Goal: Transaction & Acquisition: Purchase product/service

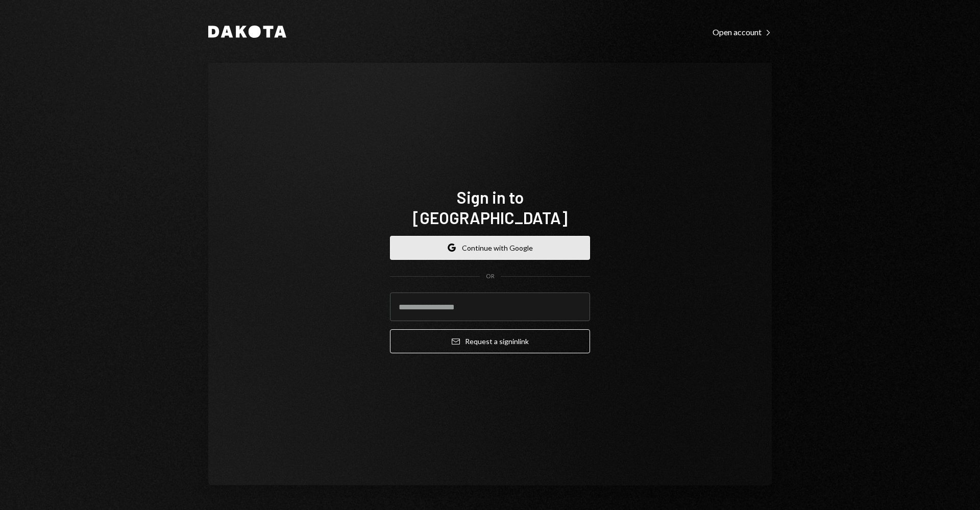
click at [530, 239] on button "Google Continue with Google" at bounding box center [490, 248] width 200 height 24
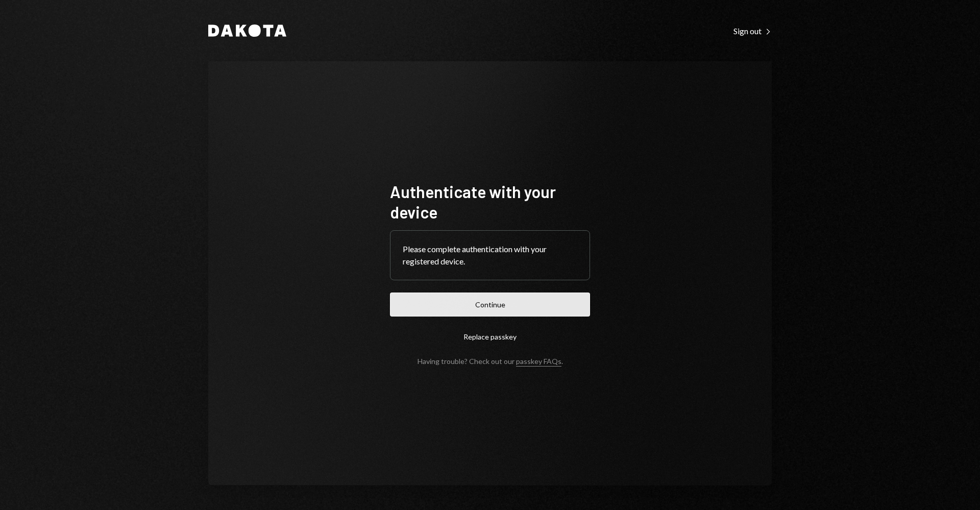
click at [553, 307] on button "Continue" at bounding box center [490, 304] width 200 height 24
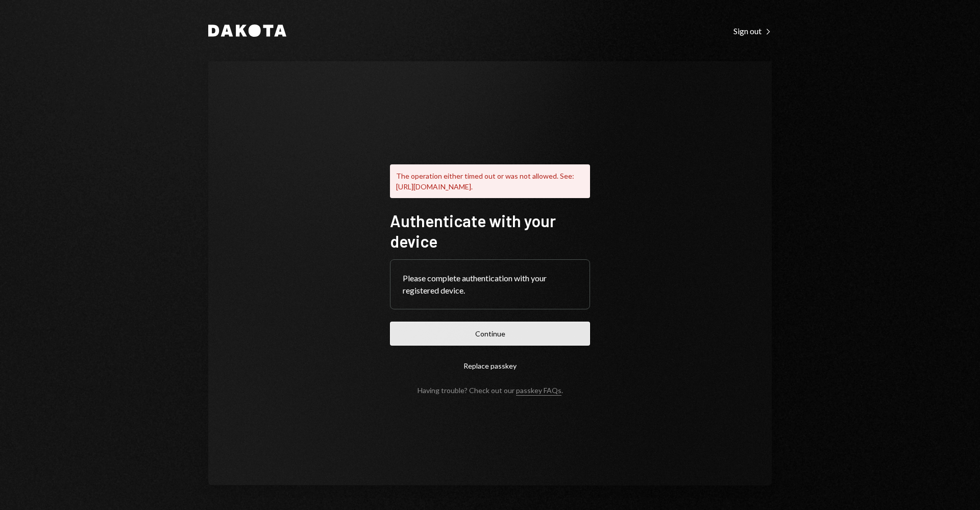
click at [498, 334] on button "Continue" at bounding box center [490, 333] width 200 height 24
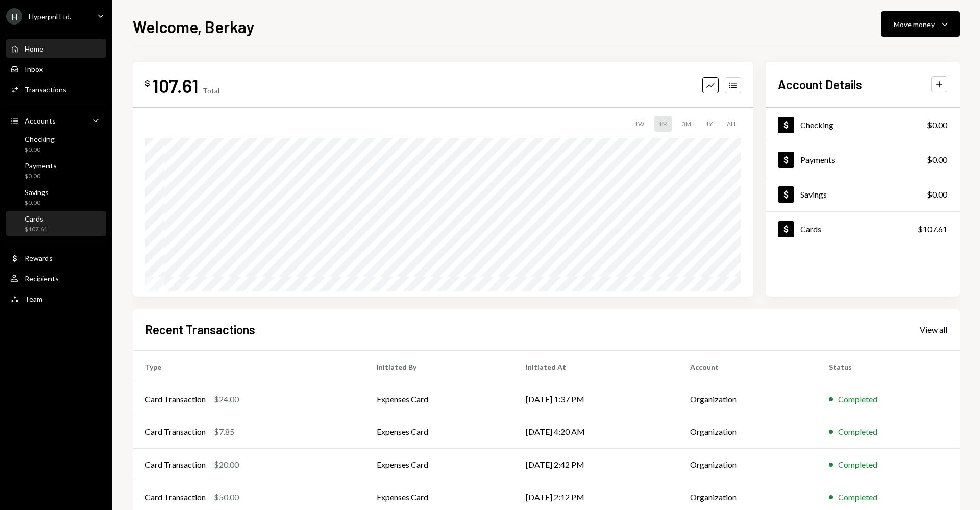
click at [63, 221] on div "Cards $107.61" at bounding box center [56, 223] width 92 height 19
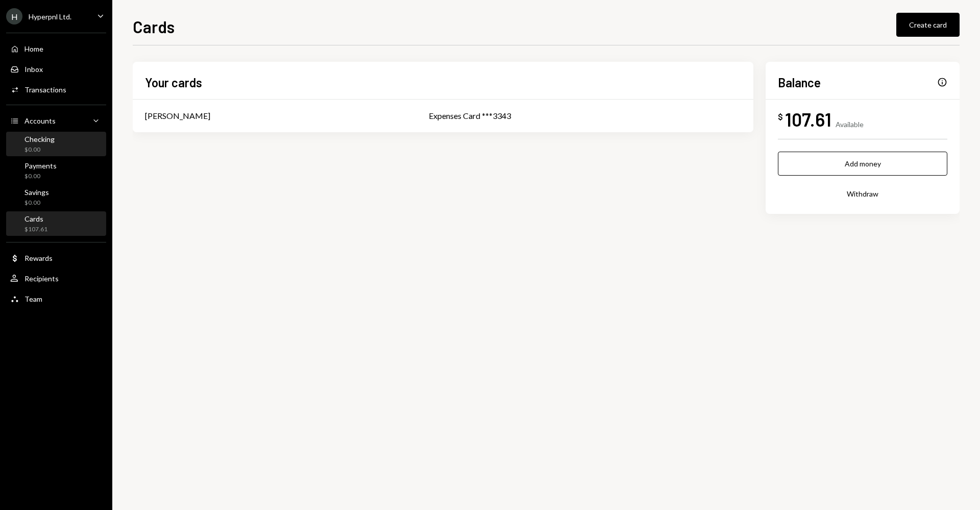
click at [58, 142] on div "Checking $0.00" at bounding box center [56, 144] width 92 height 19
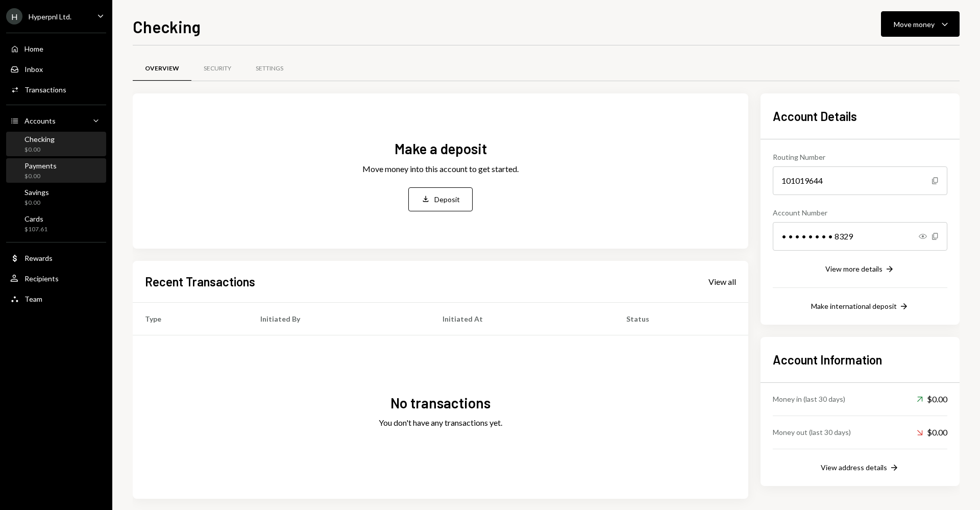
click at [59, 160] on div "Payments $0.00" at bounding box center [56, 170] width 92 height 23
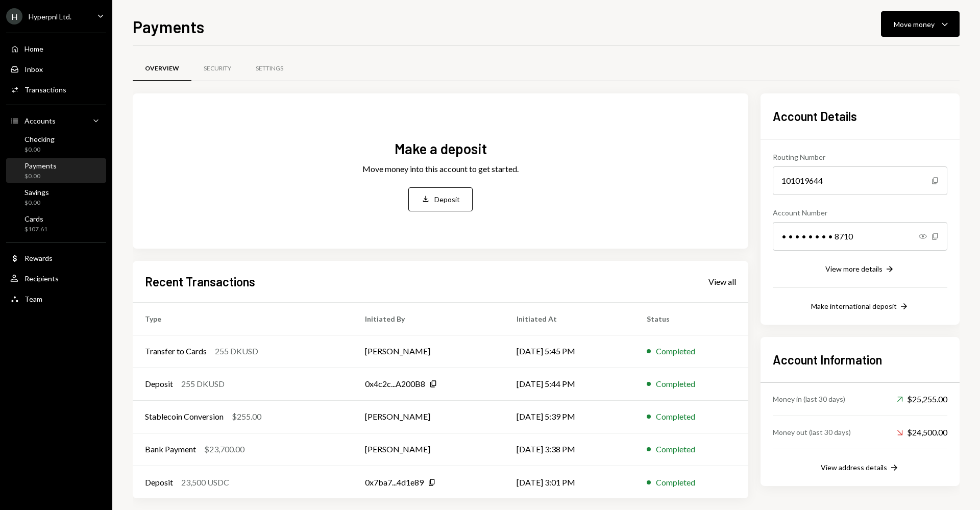
click at [458, 198] on div "Deposit" at bounding box center [447, 199] width 26 height 11
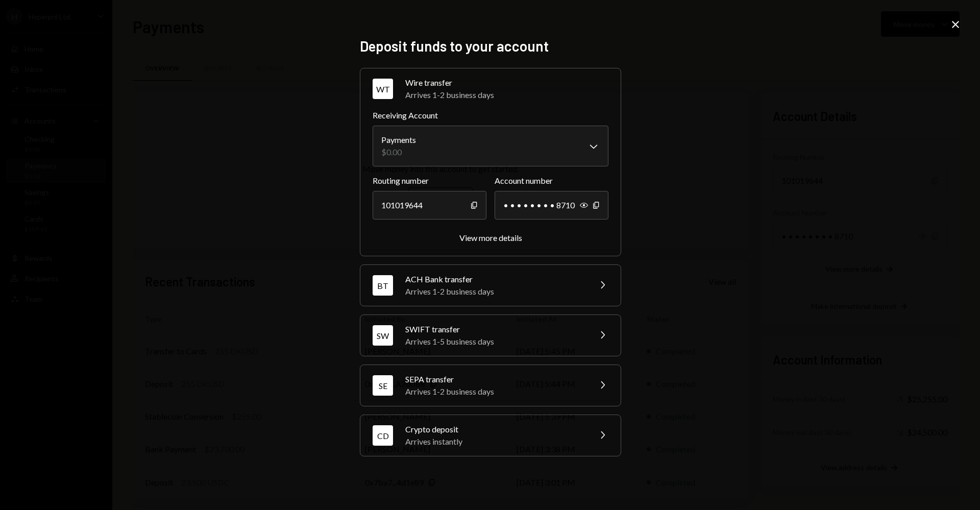
click at [500, 433] on div "Crypto deposit" at bounding box center [494, 429] width 179 height 12
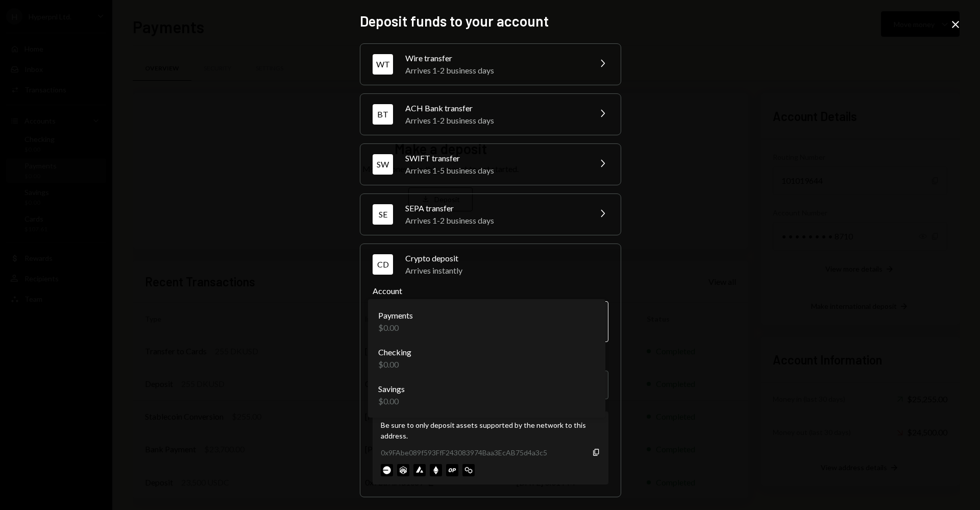
click at [482, 311] on body "H Hyperpnl Ltd. Caret Down Home Home Inbox Inbox Activities Transactions Accoun…" at bounding box center [490, 255] width 980 height 510
click at [593, 453] on icon "Copy" at bounding box center [596, 452] width 8 height 8
click at [594, 455] on icon "button" at bounding box center [596, 451] width 6 height 7
click at [594, 448] on icon "button" at bounding box center [596, 451] width 6 height 7
click at [957, 22] on icon "Close" at bounding box center [955, 24] width 12 height 12
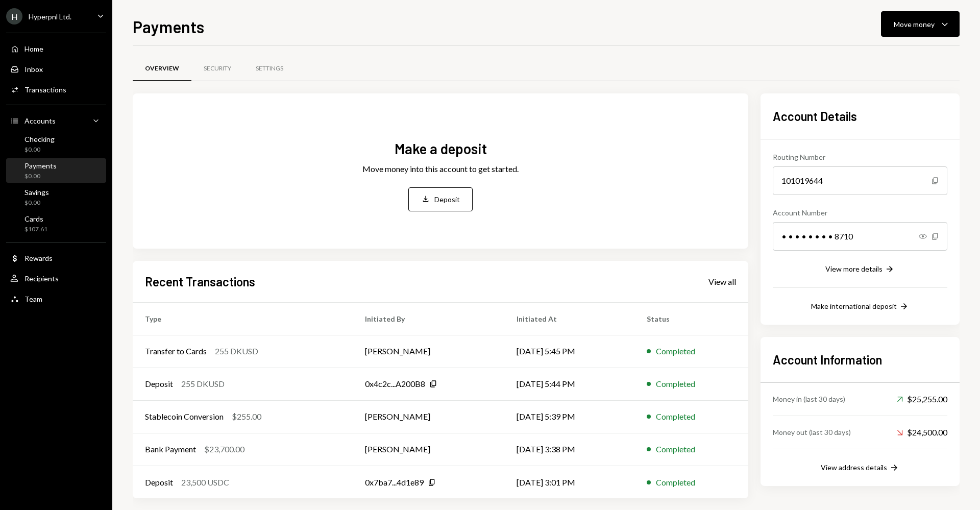
click at [51, 172] on div "$0.00" at bounding box center [40, 176] width 32 height 9
click at [54, 149] on div "Checking $0.00" at bounding box center [56, 144] width 92 height 19
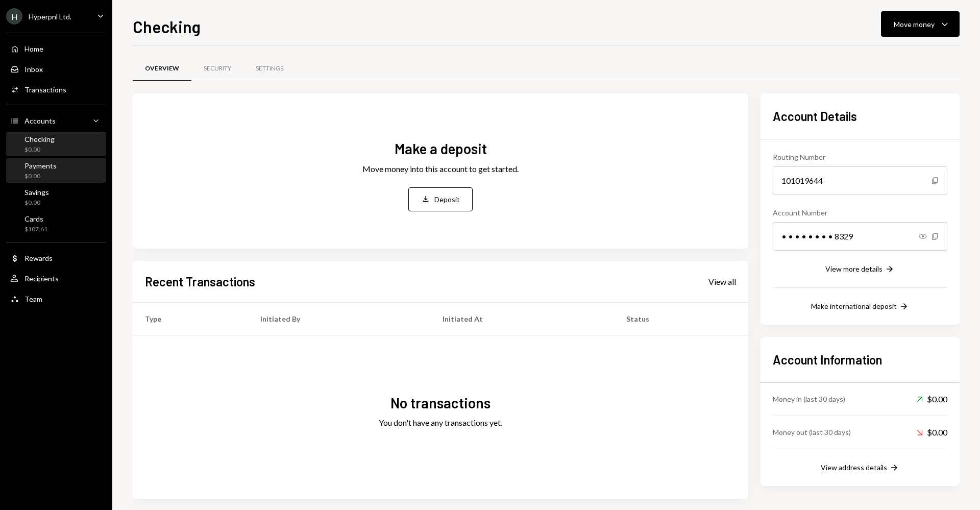
click at [59, 170] on div "Payments $0.00" at bounding box center [56, 170] width 92 height 19
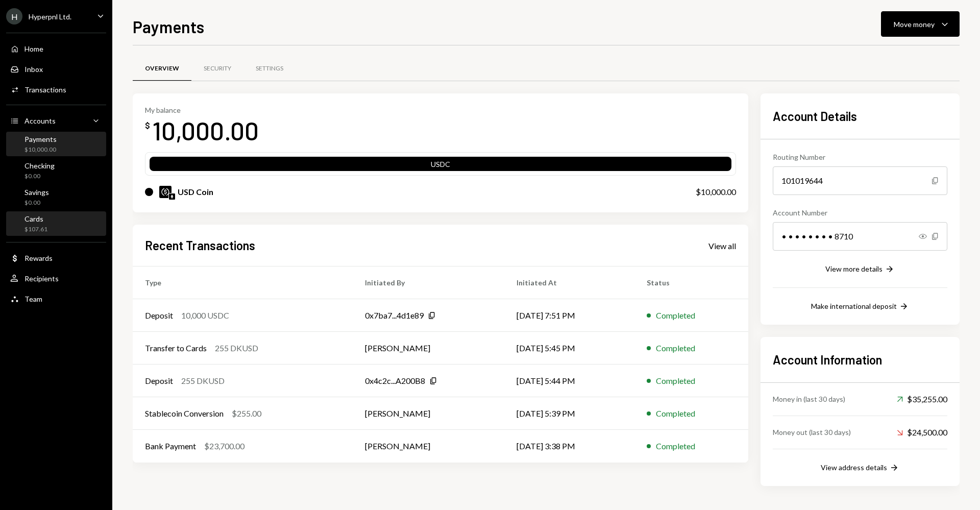
click at [40, 228] on div "$107.61" at bounding box center [35, 229] width 23 height 9
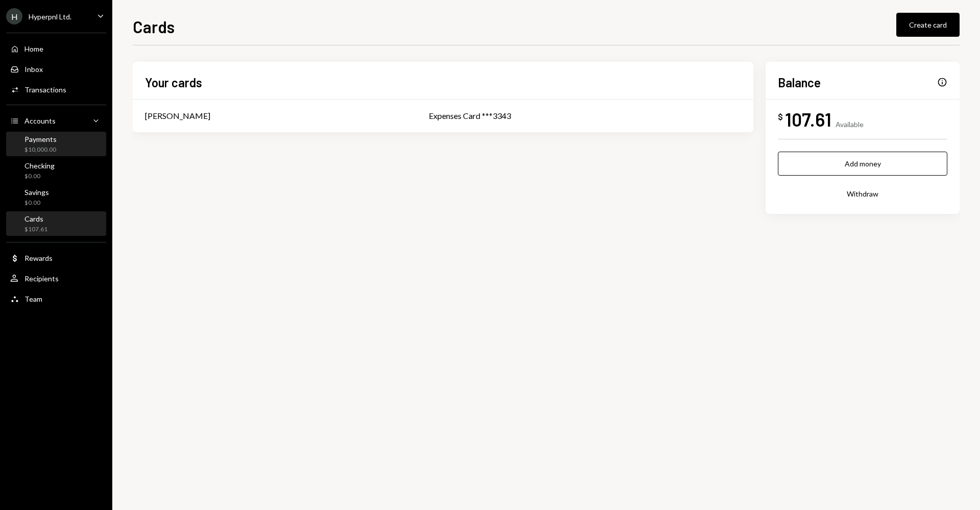
click at [60, 145] on div "Payments $10,000.00" at bounding box center [56, 144] width 92 height 19
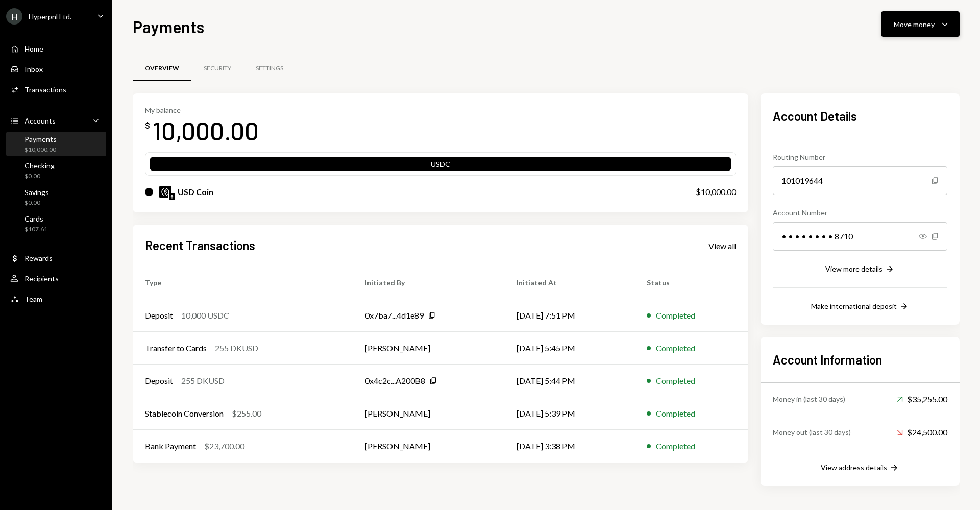
click at [925, 24] on div "Move money" at bounding box center [913, 24] width 41 height 11
click at [904, 128] on div "Swap stablecoins" at bounding box center [912, 132] width 74 height 11
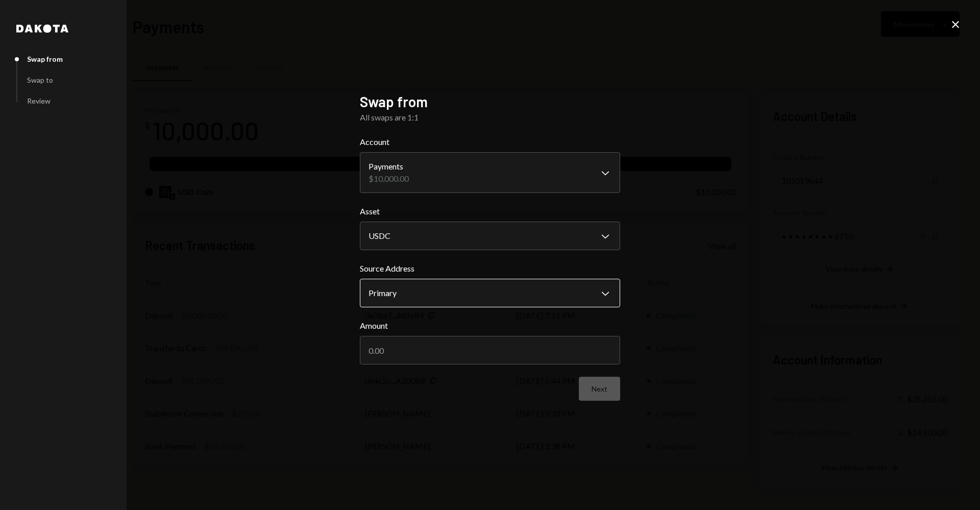
click at [518, 291] on body "H Hyperpnl Ltd. Caret Down Home Home Inbox Inbox Activities Transactions Accoun…" at bounding box center [490, 255] width 980 height 510
click at [505, 353] on input "Amount" at bounding box center [490, 350] width 260 height 29
type input "10000"
click at [603, 382] on button "Next" at bounding box center [599, 389] width 41 height 24
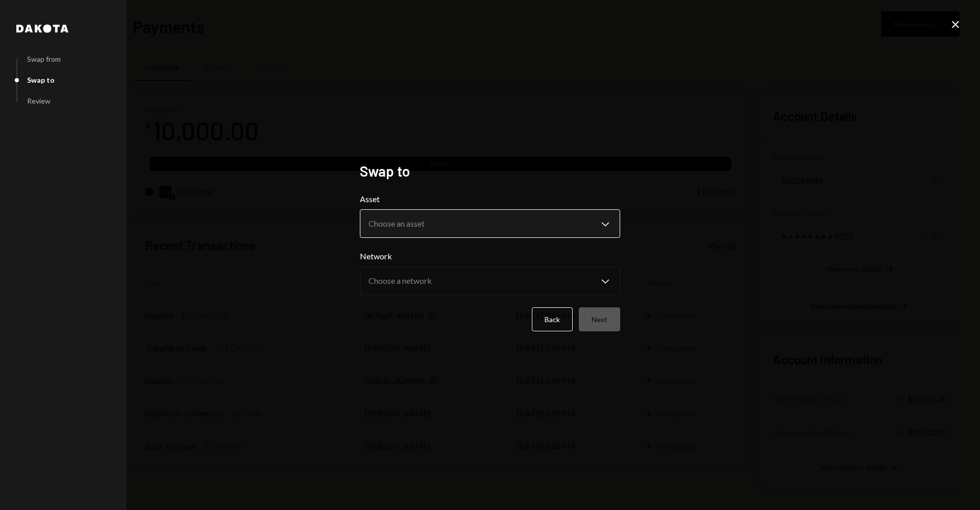
click at [475, 229] on body "H Hyperpnl Ltd. Caret Down Home Home Inbox Inbox Activities Transactions Accoun…" at bounding box center [490, 255] width 980 height 510
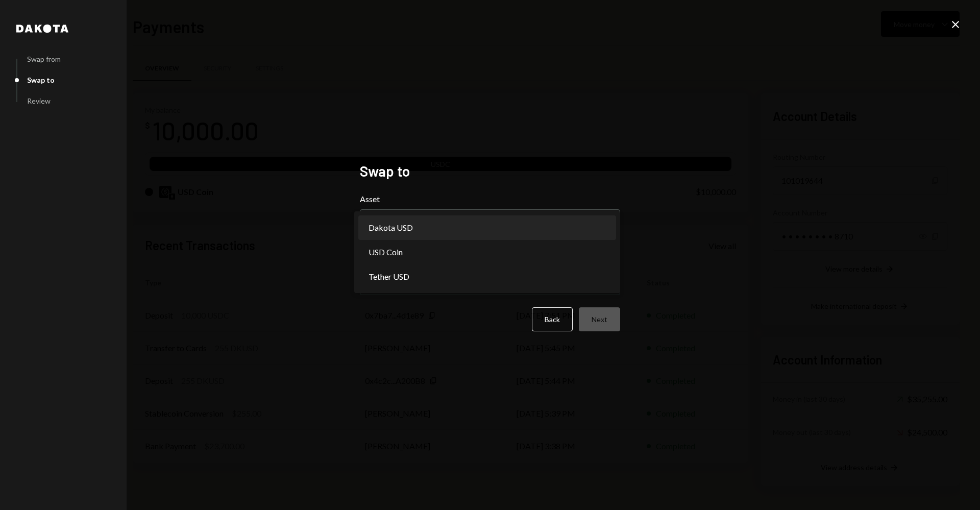
select select "*****"
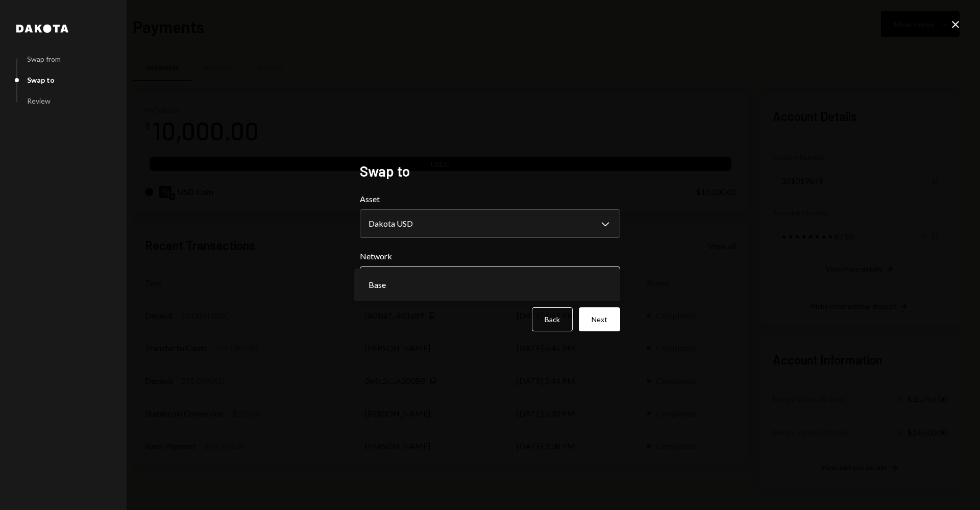
click at [579, 281] on body "H Hyperpnl Ltd. Caret Down Home Home Inbox Inbox Activities Transactions Accoun…" at bounding box center [490, 255] width 980 height 510
click at [611, 319] on button "Next" at bounding box center [599, 319] width 41 height 24
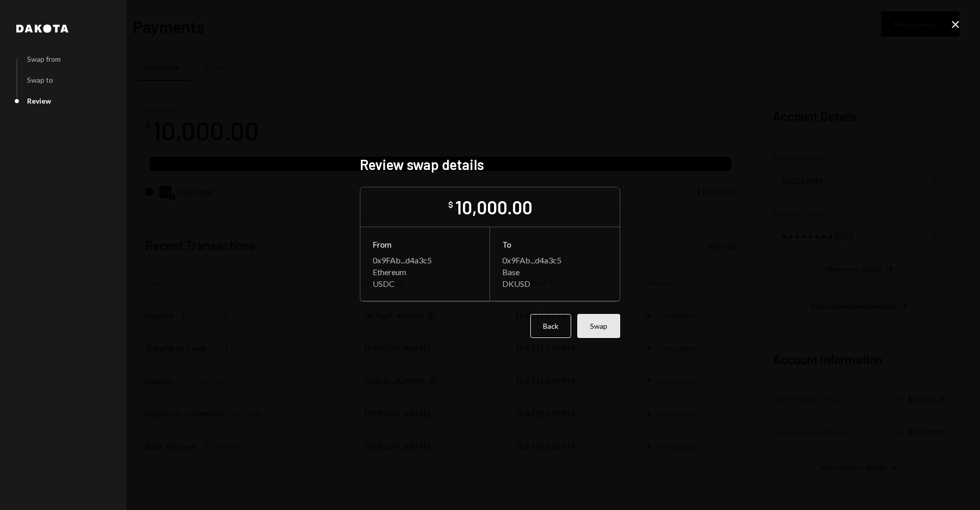
click at [606, 333] on button "Swap" at bounding box center [598, 326] width 43 height 24
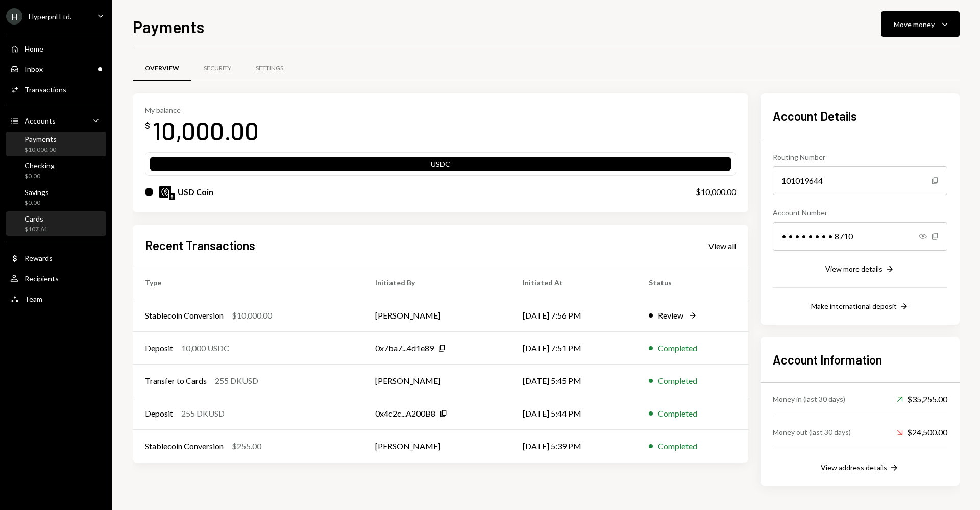
click at [63, 218] on div "Cards $107.61" at bounding box center [56, 223] width 92 height 19
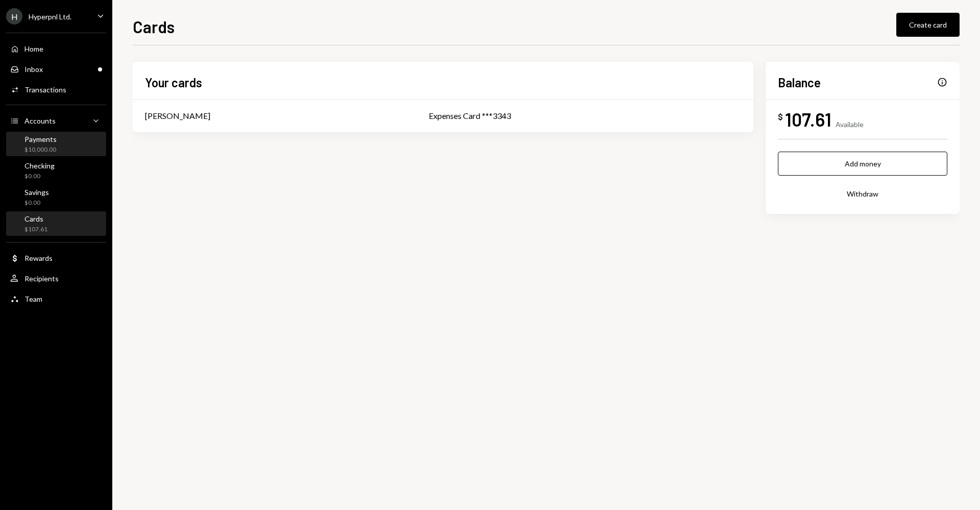
click at [66, 141] on div "Payments $10,000.00" at bounding box center [56, 144] width 92 height 19
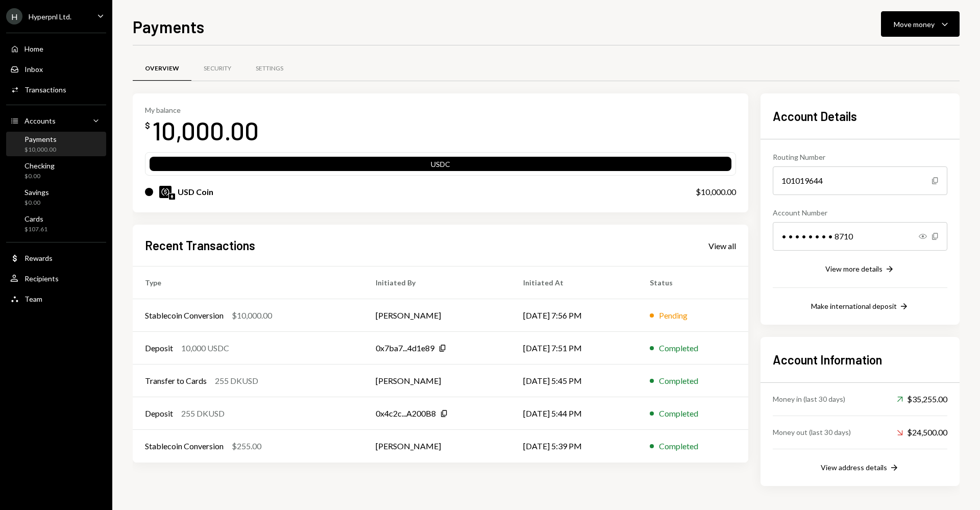
click at [176, 193] on div "USD Coin" at bounding box center [410, 192] width 530 height 12
click at [161, 193] on img at bounding box center [165, 192] width 12 height 12
click at [62, 221] on div "Cards $107.61" at bounding box center [56, 223] width 92 height 19
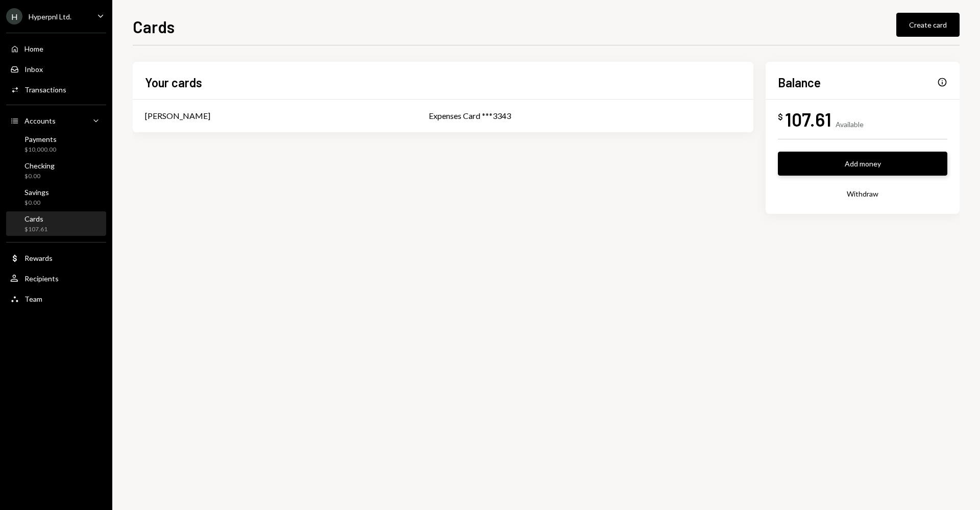
click at [803, 157] on button "Add money" at bounding box center [862, 164] width 169 height 24
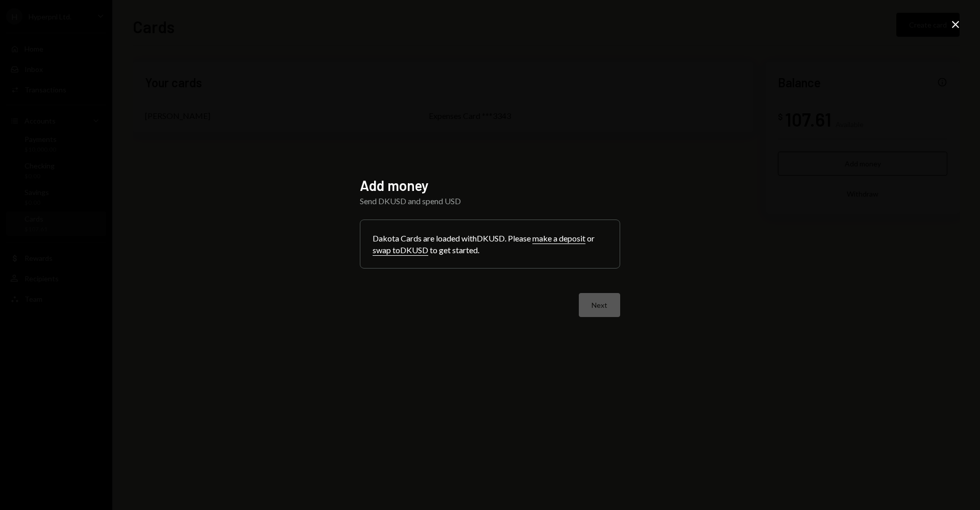
click at [596, 297] on div "Next" at bounding box center [490, 305] width 260 height 24
click at [957, 23] on icon "Close" at bounding box center [955, 24] width 12 height 12
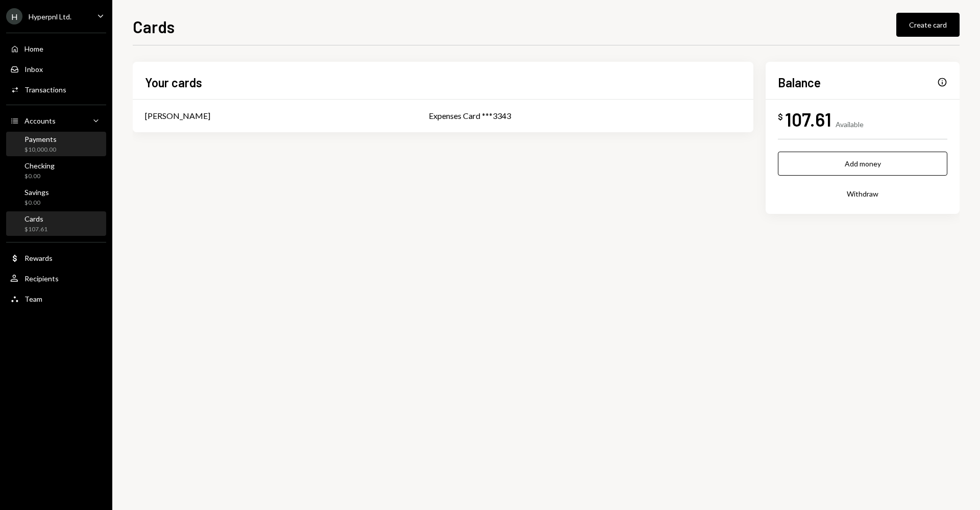
click at [49, 138] on div "Payments" at bounding box center [40, 139] width 32 height 9
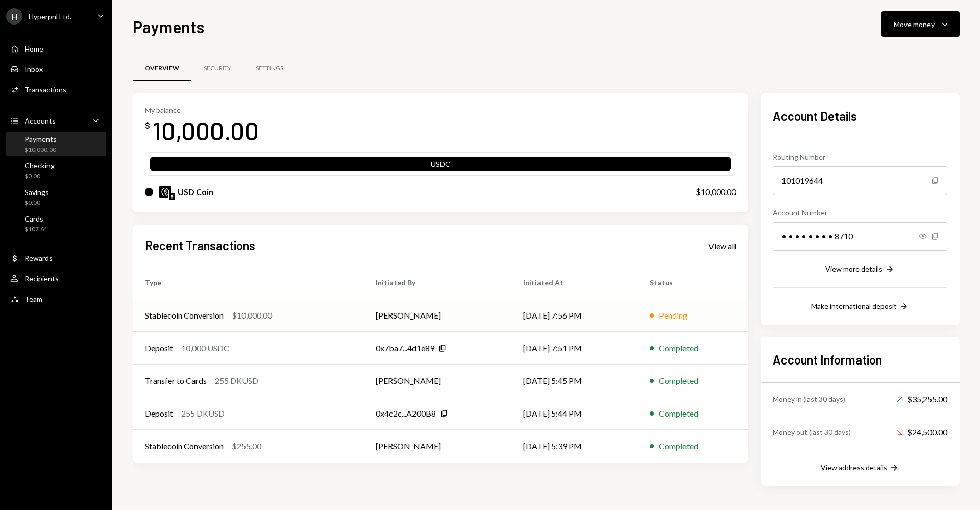
click at [572, 310] on td "[DATE] 7:56 PM" at bounding box center [574, 315] width 127 height 33
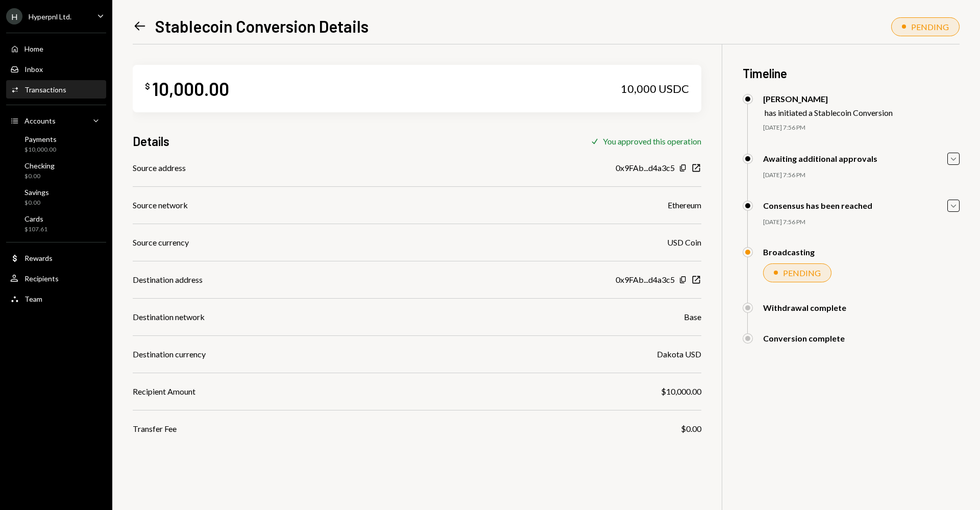
click at [144, 27] on icon "Left Arrow" at bounding box center [140, 26] width 14 height 14
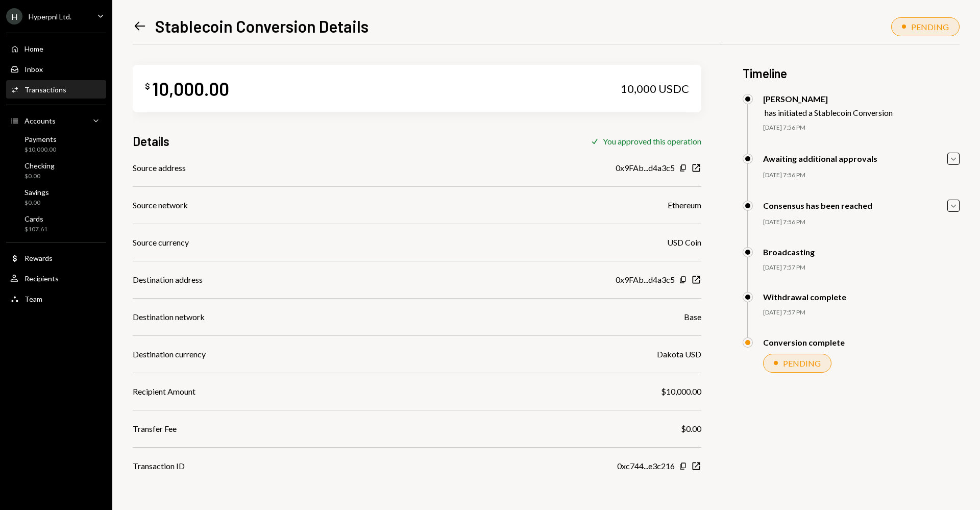
click at [145, 29] on icon "Left Arrow" at bounding box center [140, 26] width 14 height 14
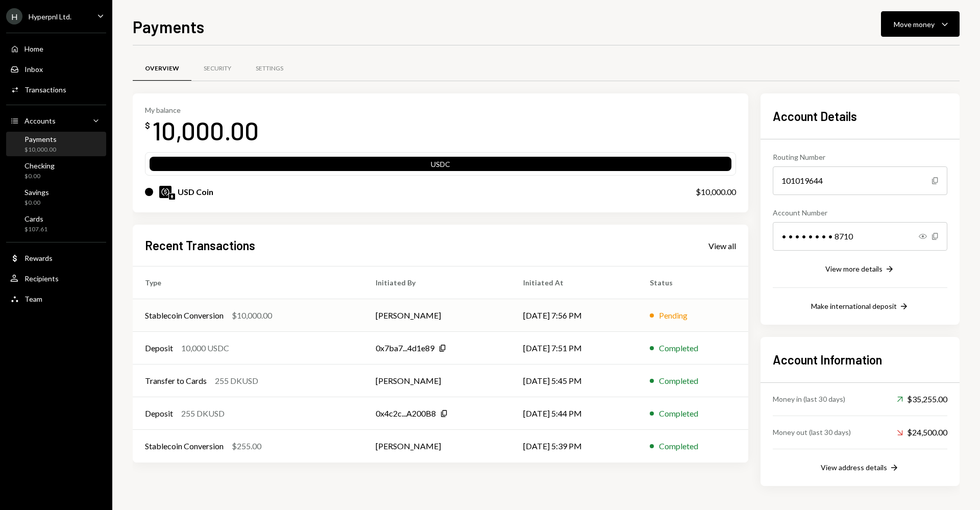
click at [367, 311] on td "[PERSON_NAME]" at bounding box center [436, 315] width 147 height 33
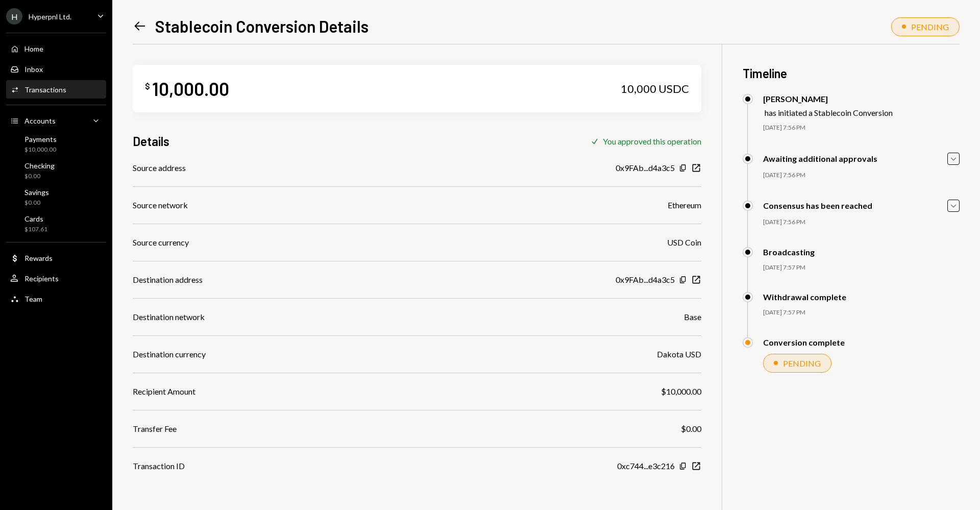
click at [127, 20] on div "Left Arrow Stablecoin Conversion Details PENDING $ 10,000.00 10,000 USDC Detail…" at bounding box center [545, 255] width 867 height 510
click at [137, 26] on icon at bounding box center [140, 26] width 11 height 9
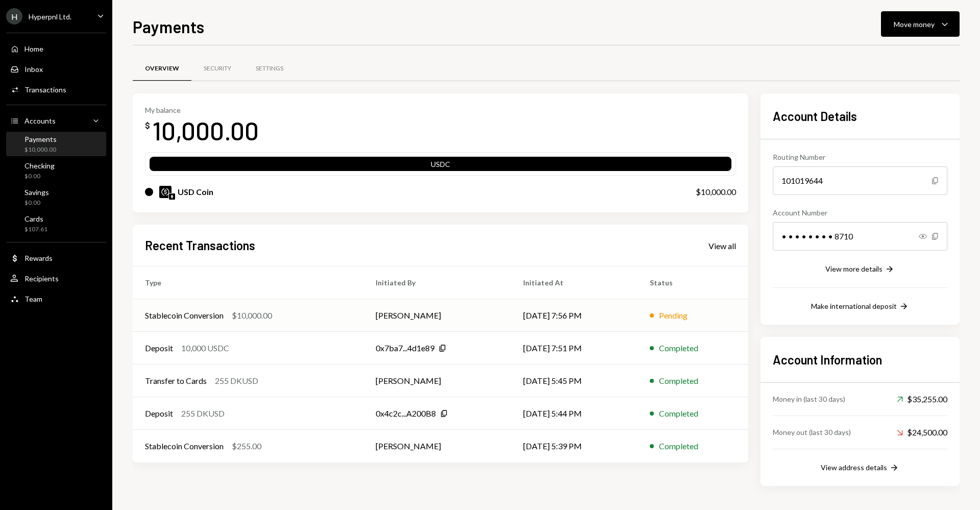
click at [382, 310] on td "[PERSON_NAME]" at bounding box center [436, 315] width 147 height 33
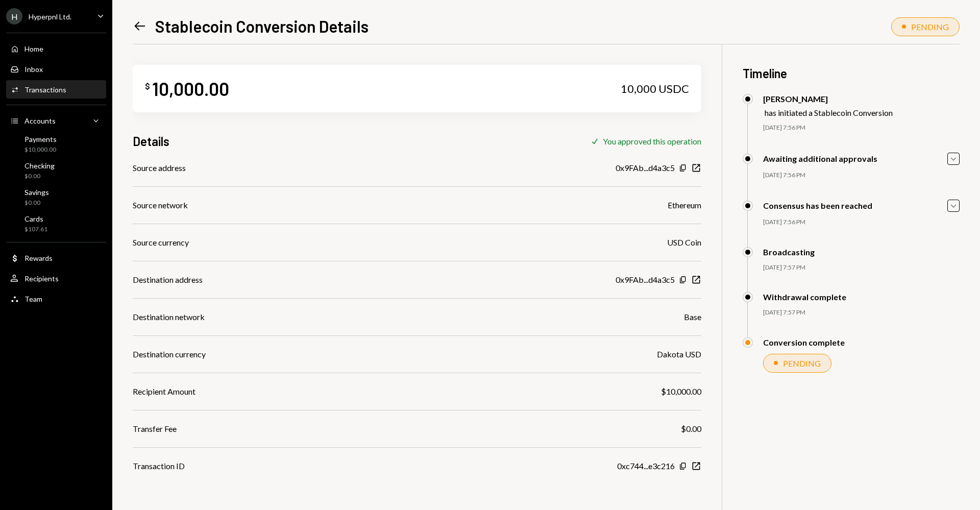
click at [142, 24] on icon "Left Arrow" at bounding box center [140, 26] width 14 height 14
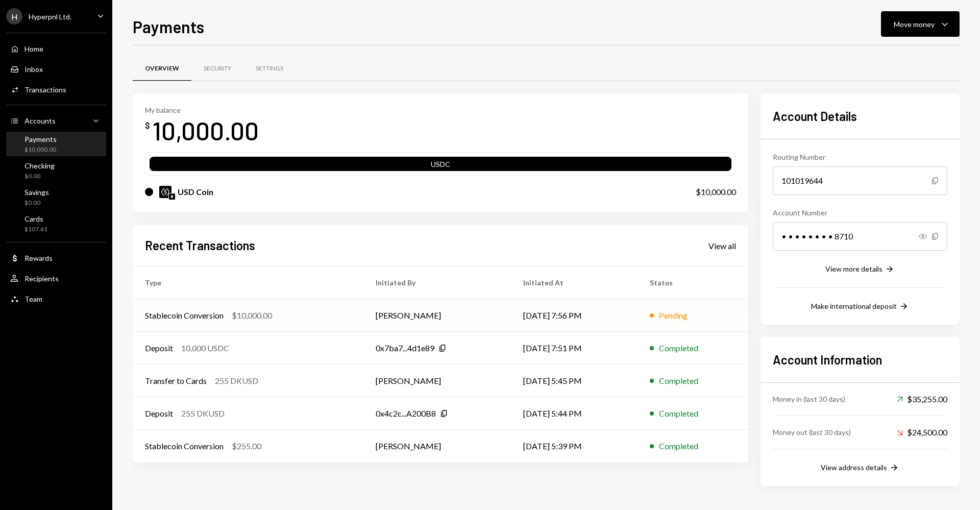
click at [466, 306] on td "[PERSON_NAME]" at bounding box center [436, 315] width 147 height 33
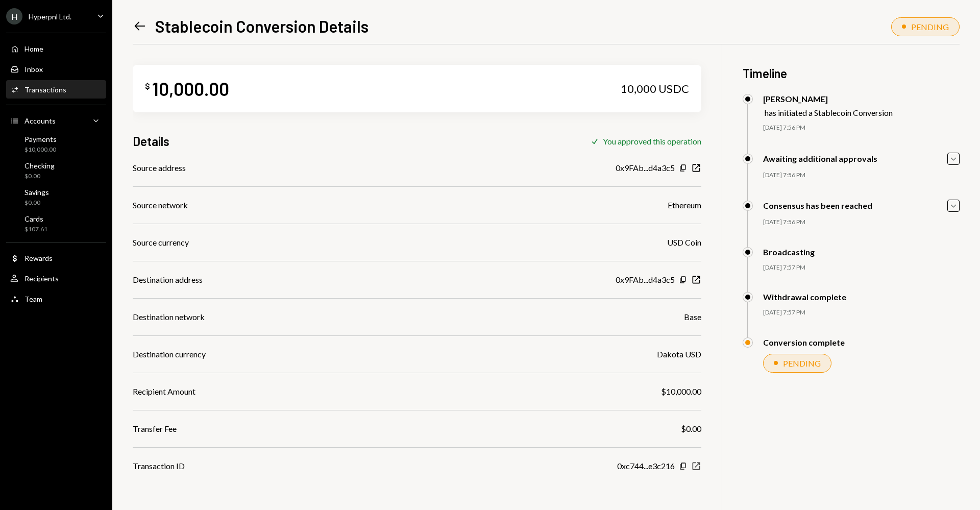
click at [695, 467] on icon "New Window" at bounding box center [696, 466] width 10 height 10
click at [136, 26] on icon at bounding box center [140, 26] width 11 height 9
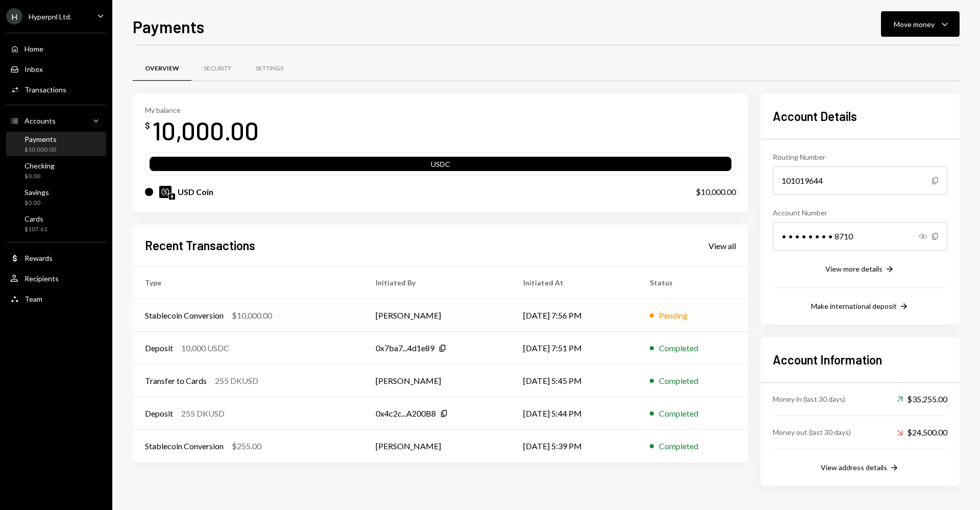
click at [408, 308] on td "[PERSON_NAME]" at bounding box center [436, 315] width 147 height 33
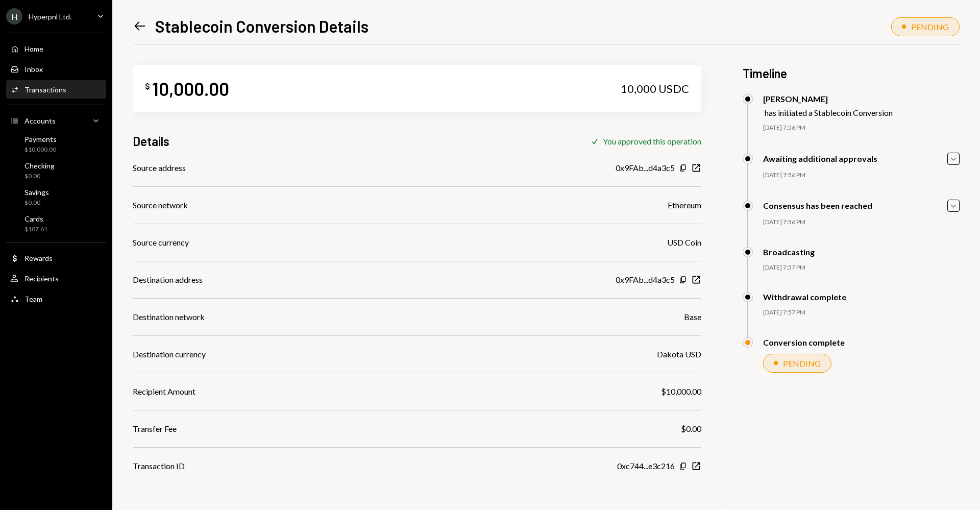
click at [136, 26] on icon at bounding box center [140, 26] width 11 height 9
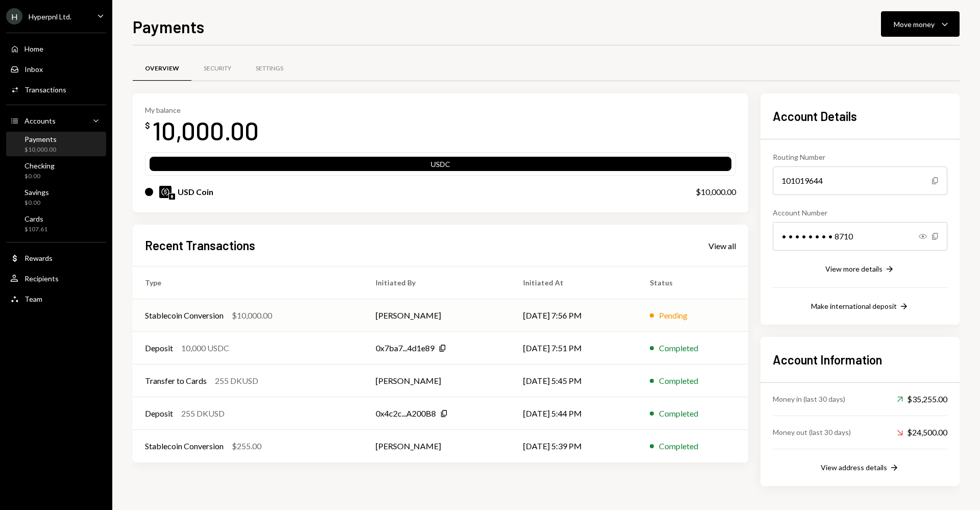
click at [393, 311] on td "[PERSON_NAME]" at bounding box center [436, 315] width 147 height 33
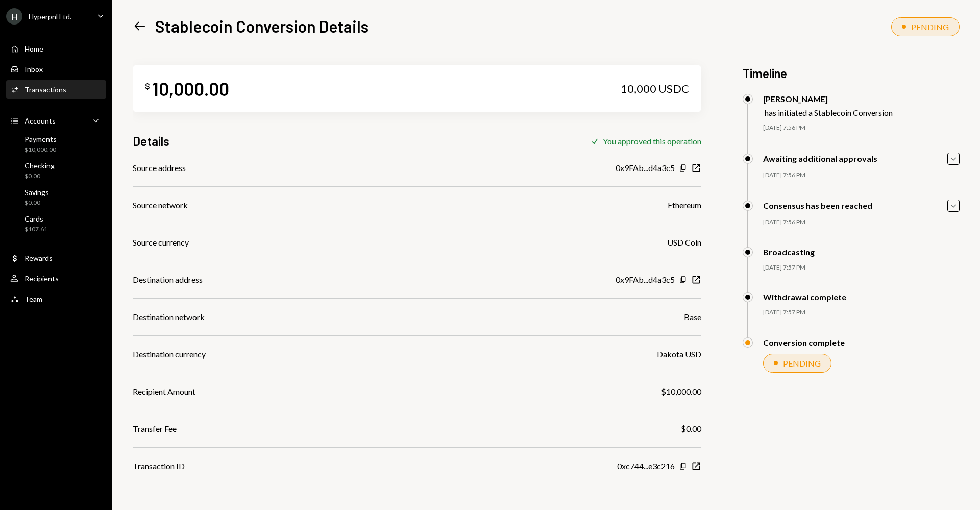
click at [133, 30] on icon "Left Arrow" at bounding box center [140, 26] width 14 height 14
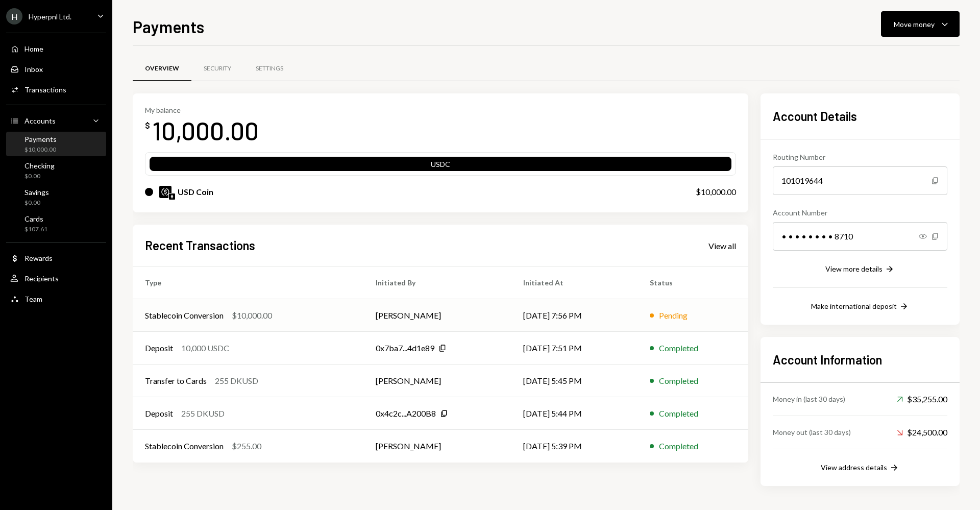
click at [431, 319] on td "[PERSON_NAME]" at bounding box center [436, 315] width 147 height 33
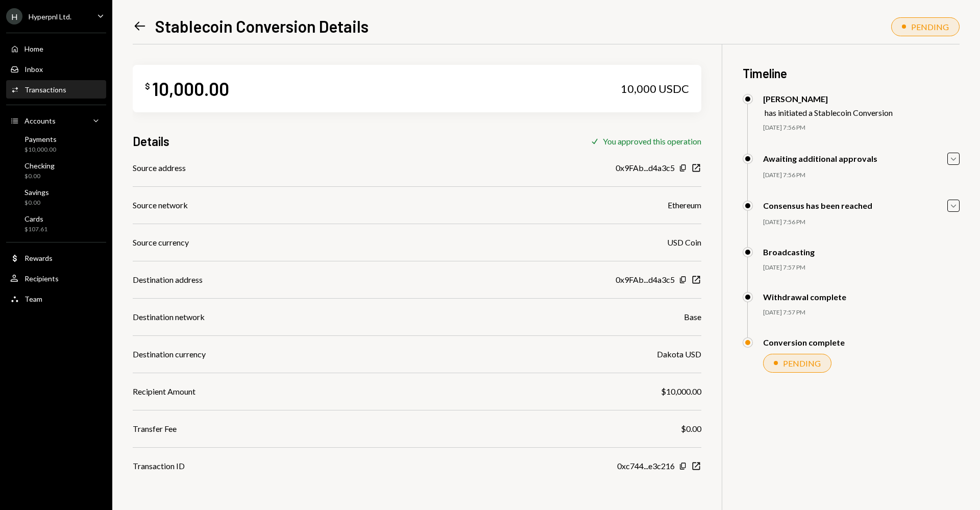
click at [787, 359] on div "PENDING" at bounding box center [802, 363] width 38 height 10
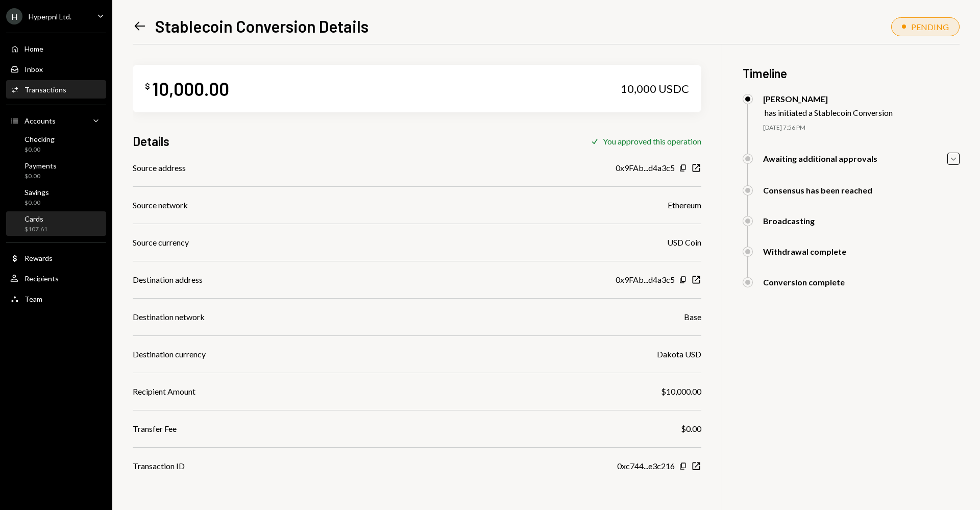
click at [61, 228] on div "Cards $107.61" at bounding box center [56, 223] width 92 height 19
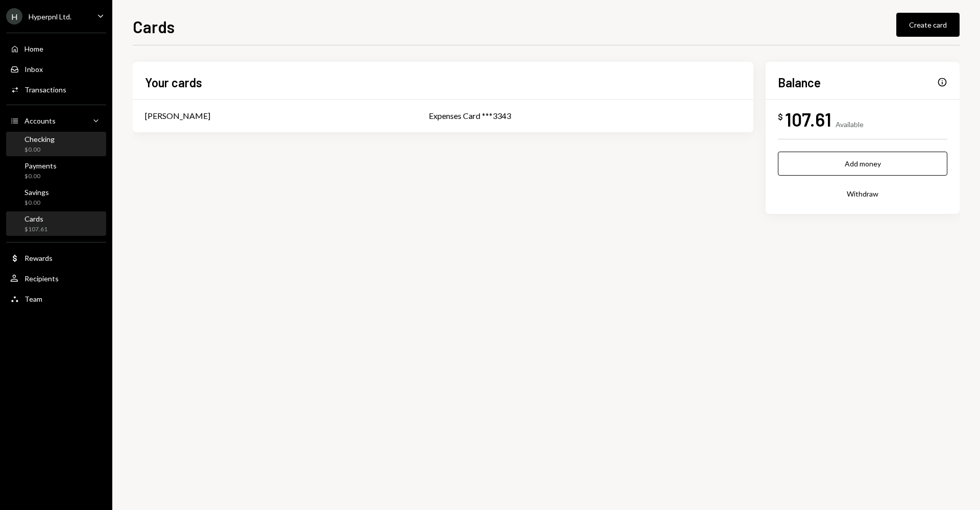
click at [61, 143] on div "Checking $0.00" at bounding box center [56, 144] width 92 height 19
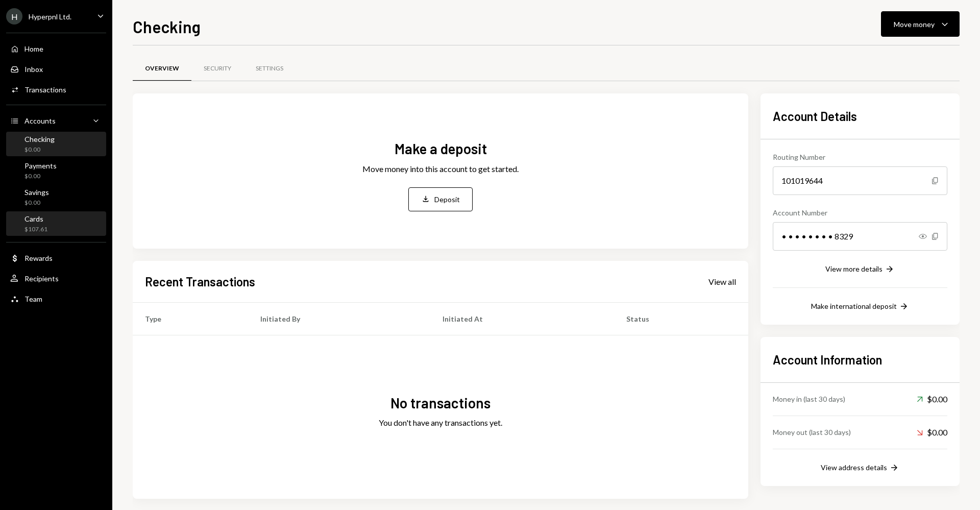
click at [59, 227] on div "Cards $107.61" at bounding box center [56, 223] width 92 height 19
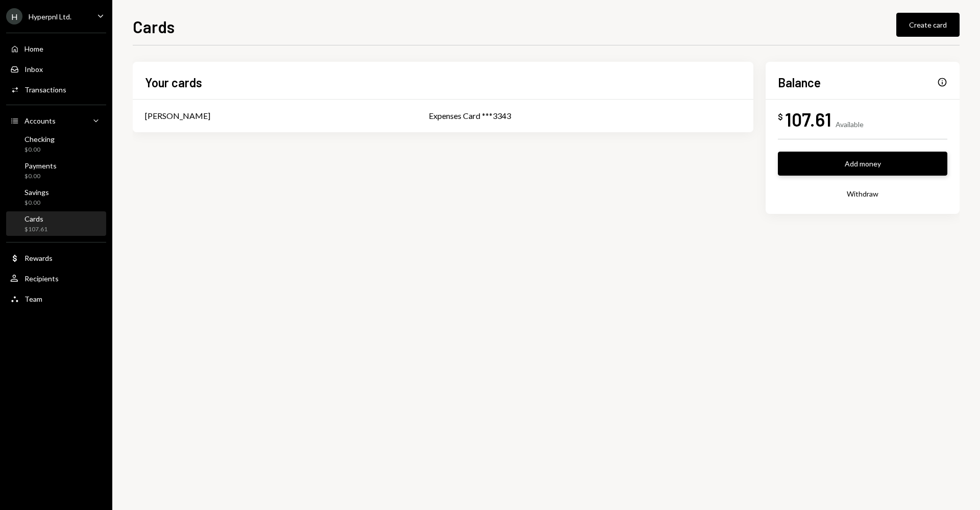
click at [875, 166] on button "Add money" at bounding box center [862, 164] width 169 height 24
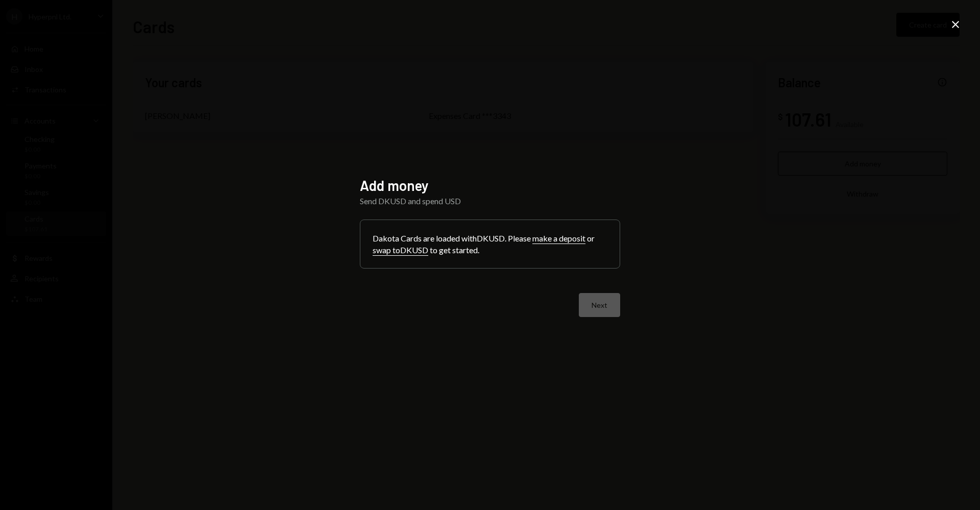
click at [557, 274] on form "Dakota Cards are loaded with DKUSD . Please make a deposit or swap to DKUSD to …" at bounding box center [490, 267] width 260 height 97
click at [605, 315] on div "Next" at bounding box center [490, 305] width 260 height 24
click at [955, 28] on icon "Close" at bounding box center [955, 24] width 12 height 12
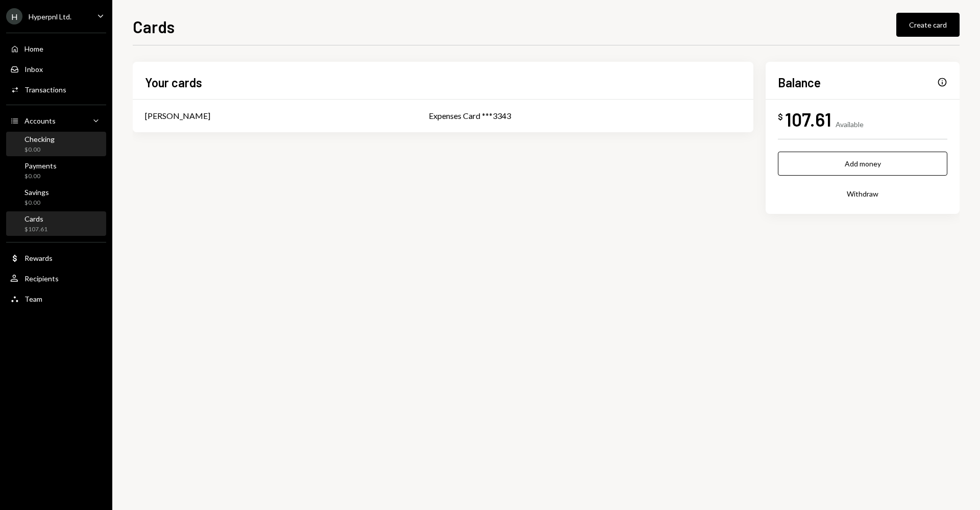
click at [56, 141] on div "Checking $0.00" at bounding box center [56, 144] width 92 height 19
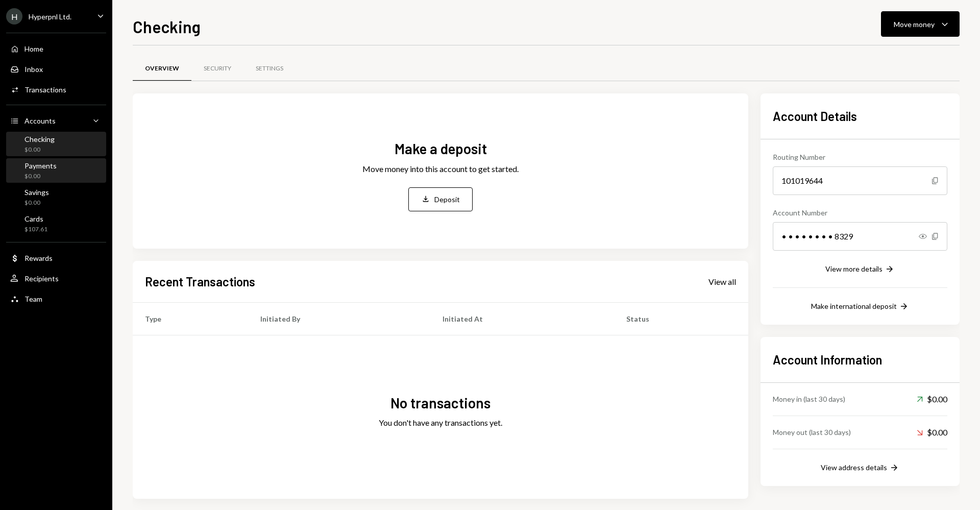
click at [59, 161] on div "Payments $0.00" at bounding box center [56, 170] width 92 height 23
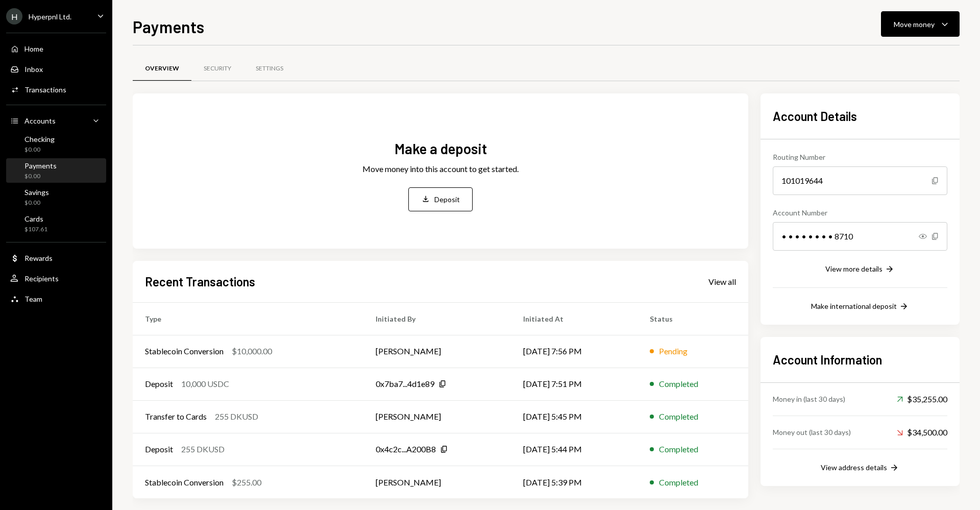
scroll to position [9, 0]
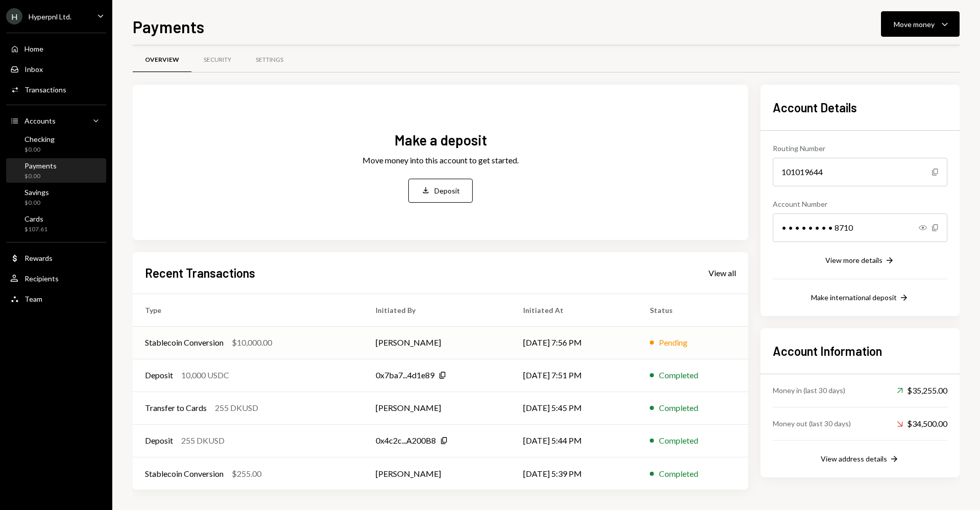
click at [244, 345] on div "$10,000.00" at bounding box center [252, 342] width 40 height 12
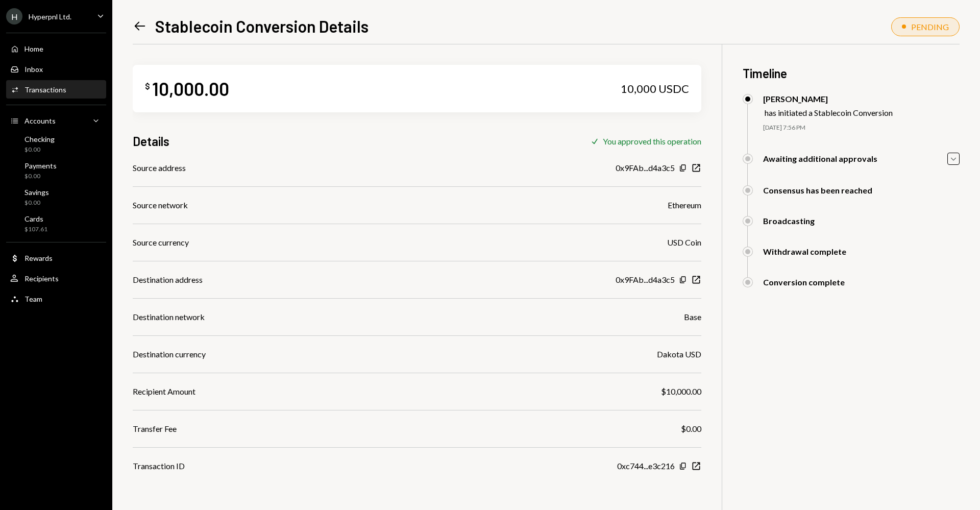
click at [140, 28] on icon "Left Arrow" at bounding box center [140, 26] width 14 height 14
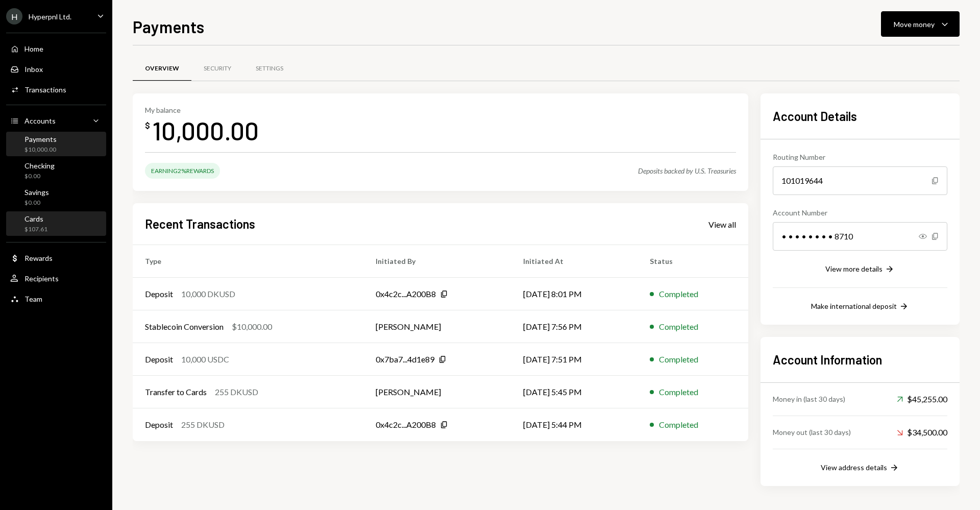
click at [61, 225] on div "Cards $107.61" at bounding box center [56, 223] width 92 height 19
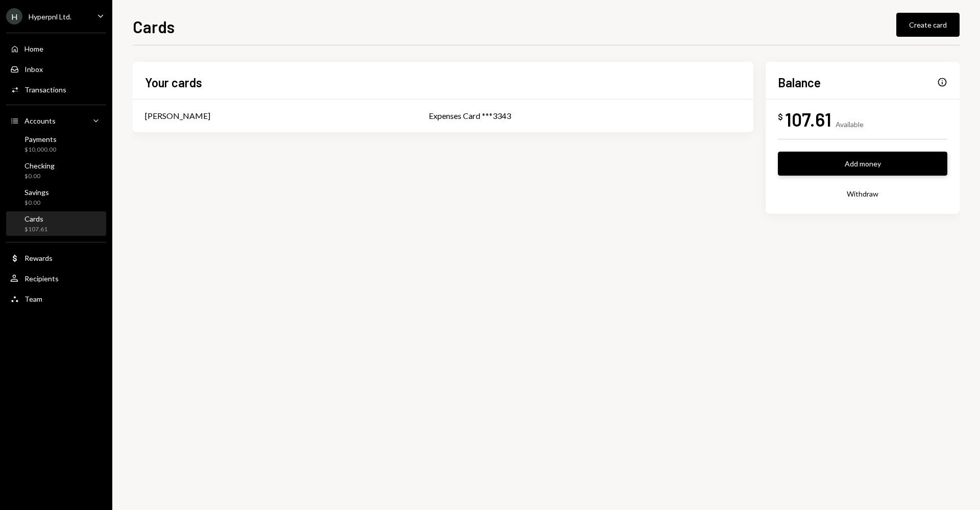
click at [814, 163] on button "Add money" at bounding box center [862, 164] width 169 height 24
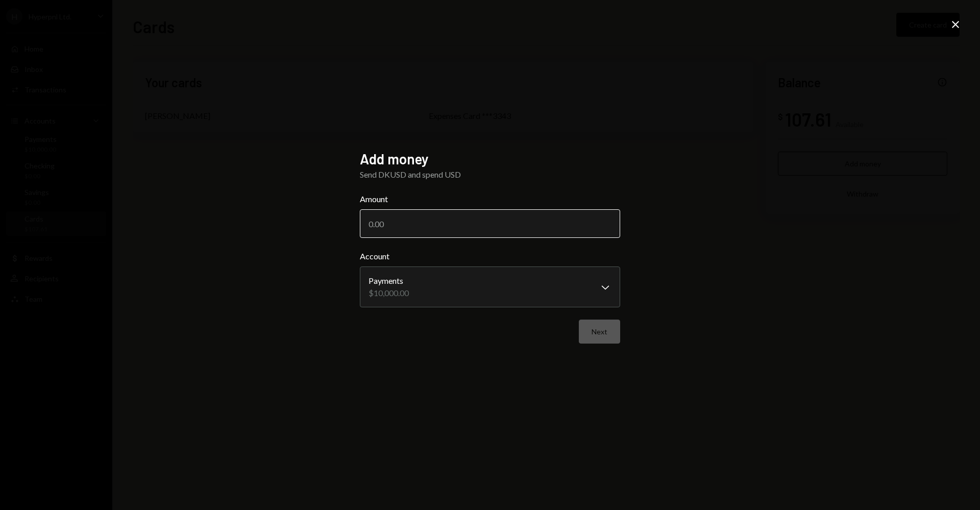
click at [508, 229] on input "Amount" at bounding box center [490, 223] width 260 height 29
type input "10000"
click at [613, 339] on button "Next" at bounding box center [599, 331] width 41 height 24
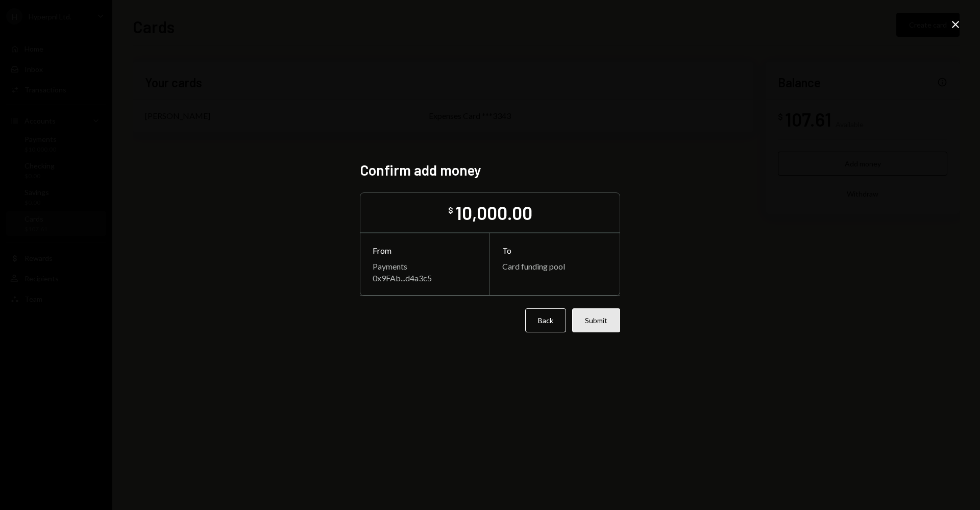
click at [602, 327] on button "Submit" at bounding box center [596, 320] width 48 height 24
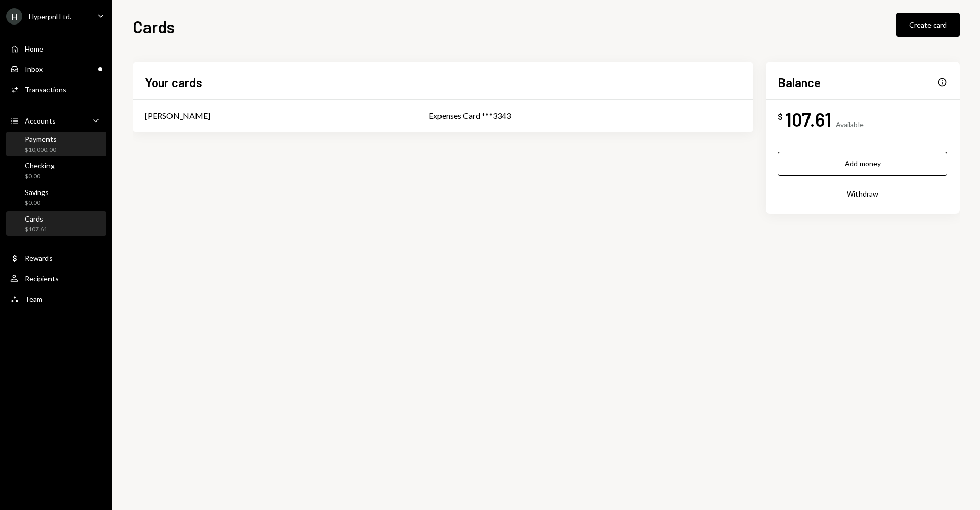
click at [61, 143] on div "Payments $10,000.00" at bounding box center [56, 144] width 92 height 19
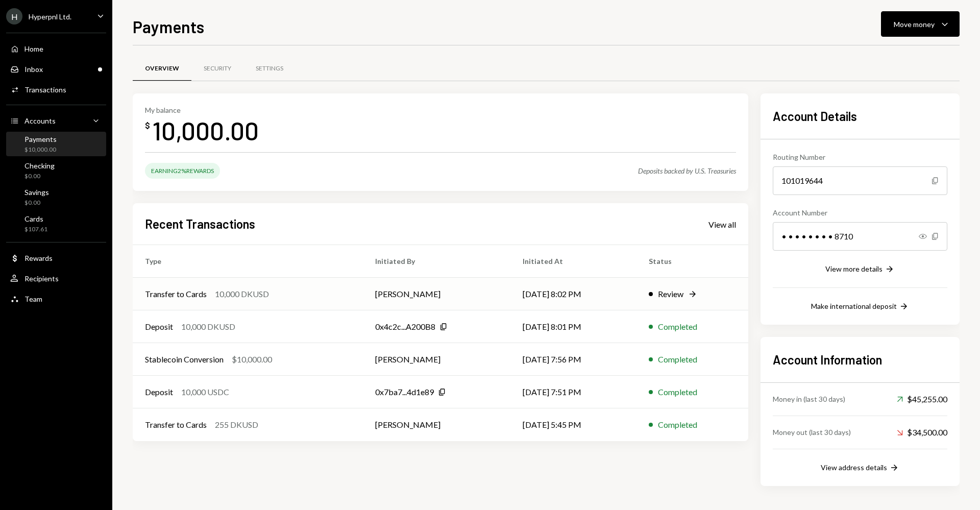
click at [323, 293] on div "Transfer to Cards 10,000 DKUSD" at bounding box center [248, 294] width 206 height 12
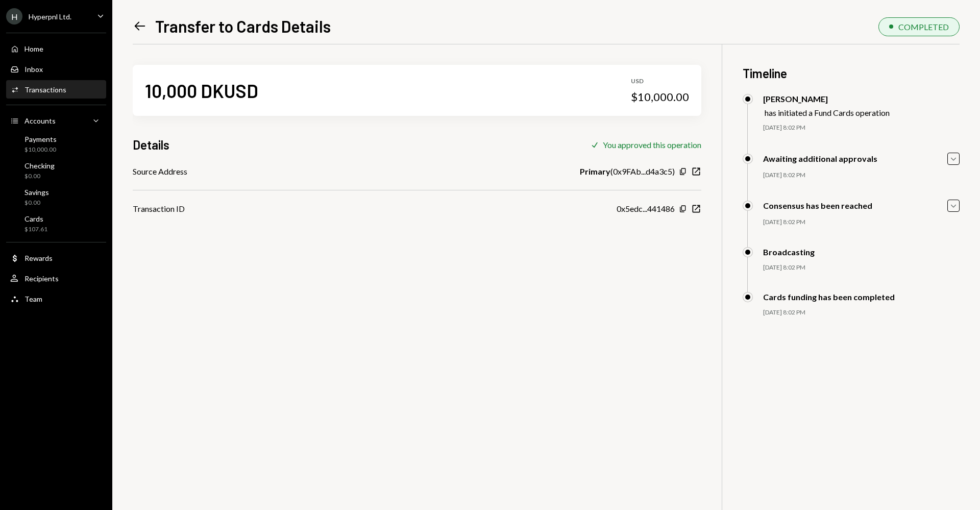
click at [134, 28] on icon "Left Arrow" at bounding box center [140, 26] width 14 height 14
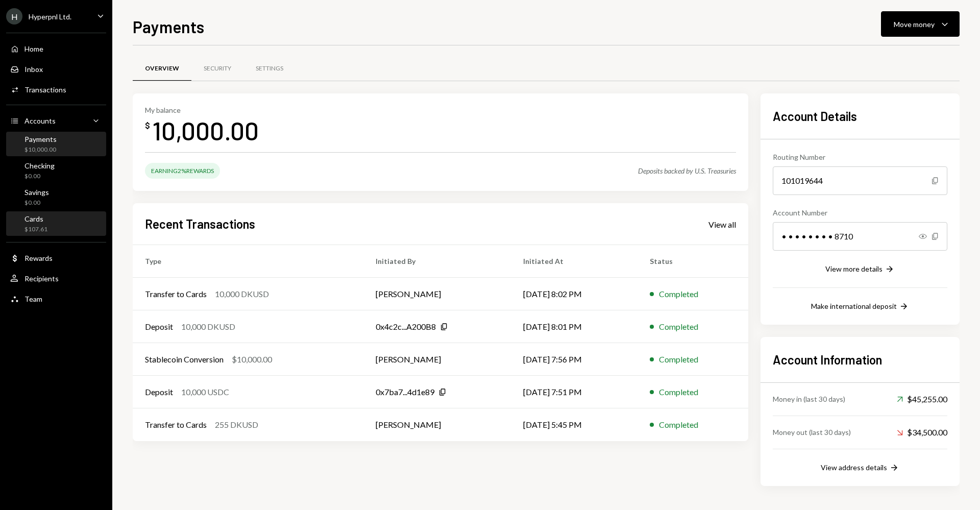
click at [55, 228] on div "Cards $107.61" at bounding box center [56, 223] width 92 height 19
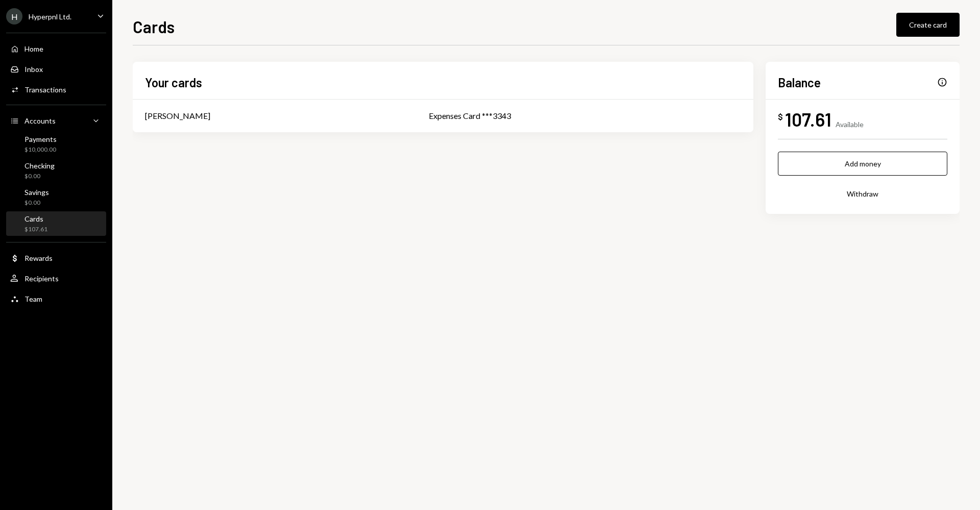
click at [853, 132] on div "Balance Info $ 107.61 Available Add money Withdraw" at bounding box center [862, 138] width 194 height 152
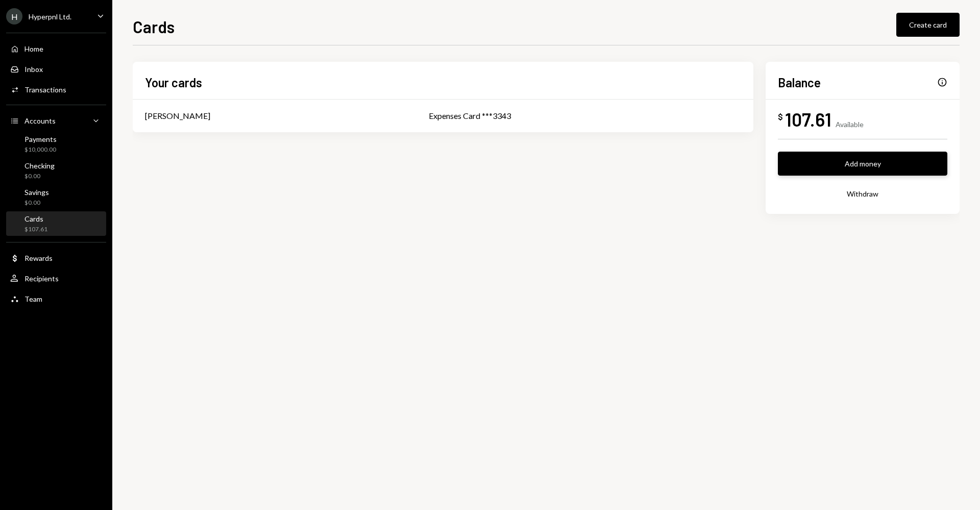
click at [860, 164] on button "Add money" at bounding box center [862, 164] width 169 height 24
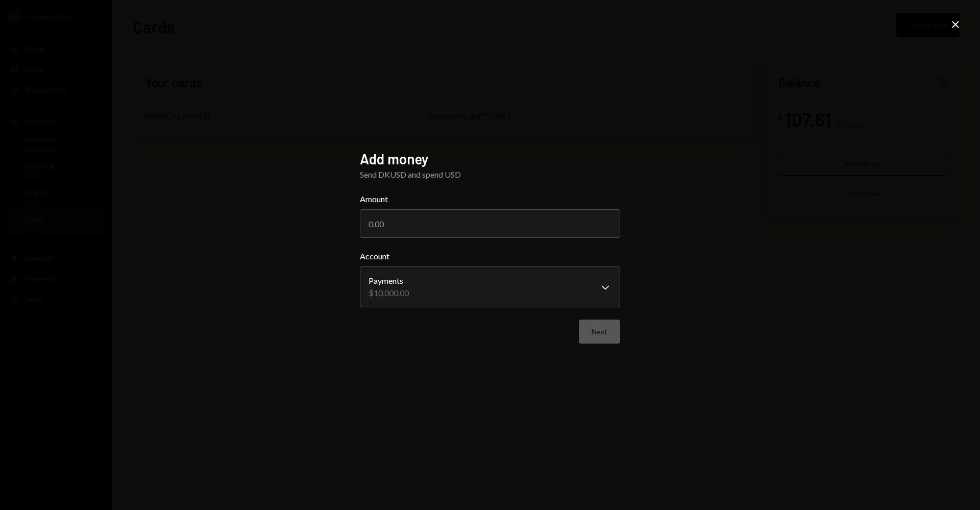
click at [956, 21] on icon "Close" at bounding box center [955, 24] width 12 height 12
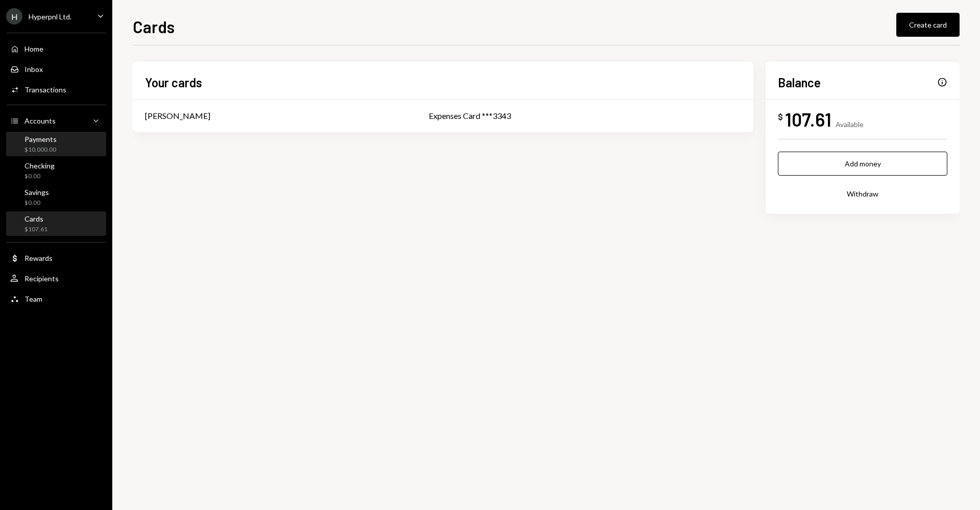
click at [51, 141] on div "Payments" at bounding box center [40, 139] width 32 height 9
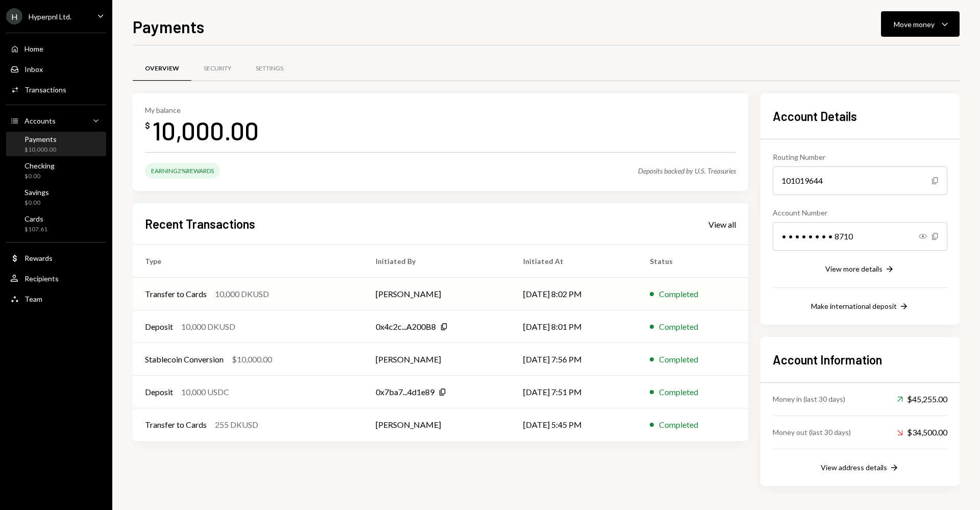
click at [464, 296] on td "[PERSON_NAME]" at bounding box center [436, 294] width 147 height 33
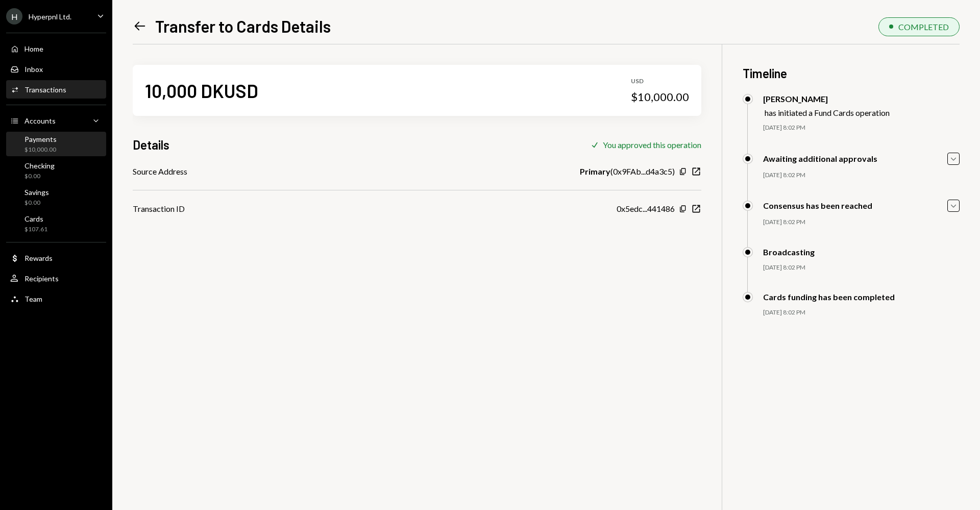
click at [50, 138] on div "Payments" at bounding box center [40, 139] width 32 height 9
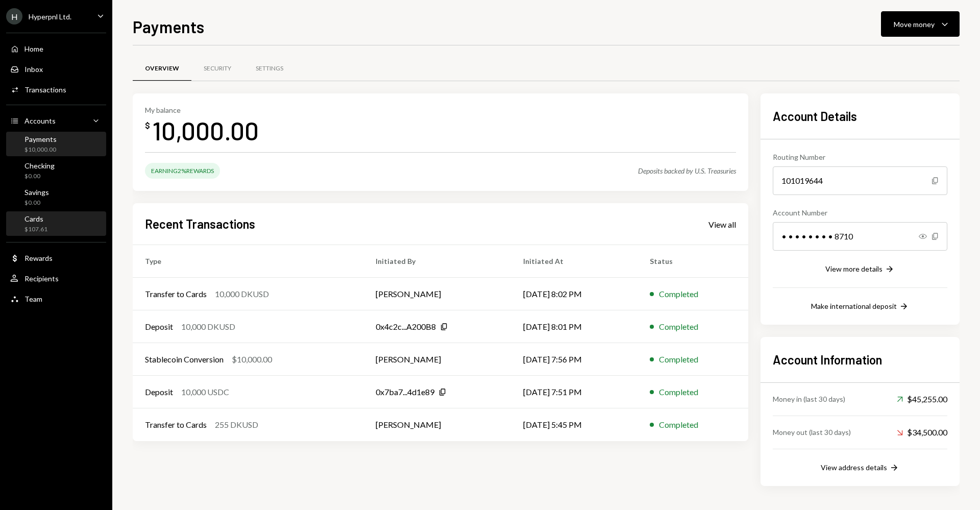
click at [74, 223] on div "Cards $107.61" at bounding box center [56, 223] width 92 height 19
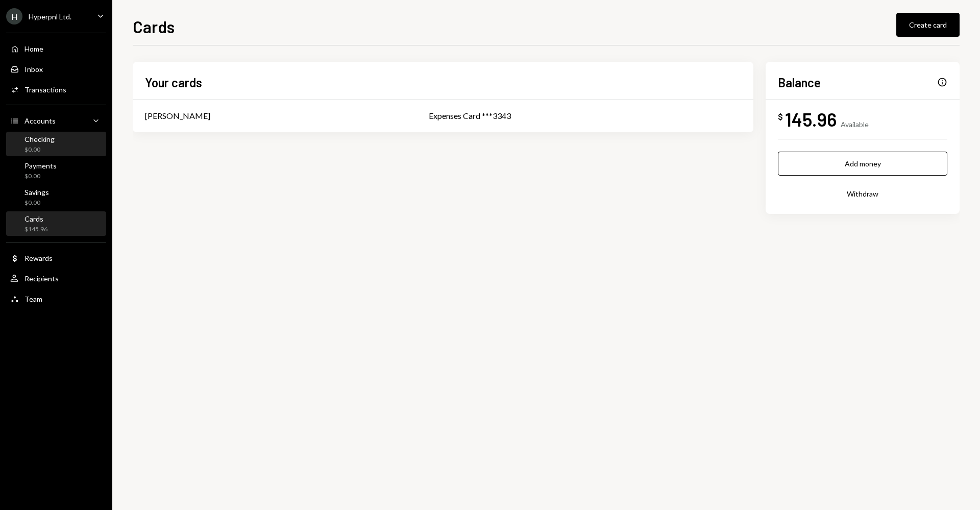
click at [58, 150] on div "Checking $0.00" at bounding box center [56, 144] width 92 height 19
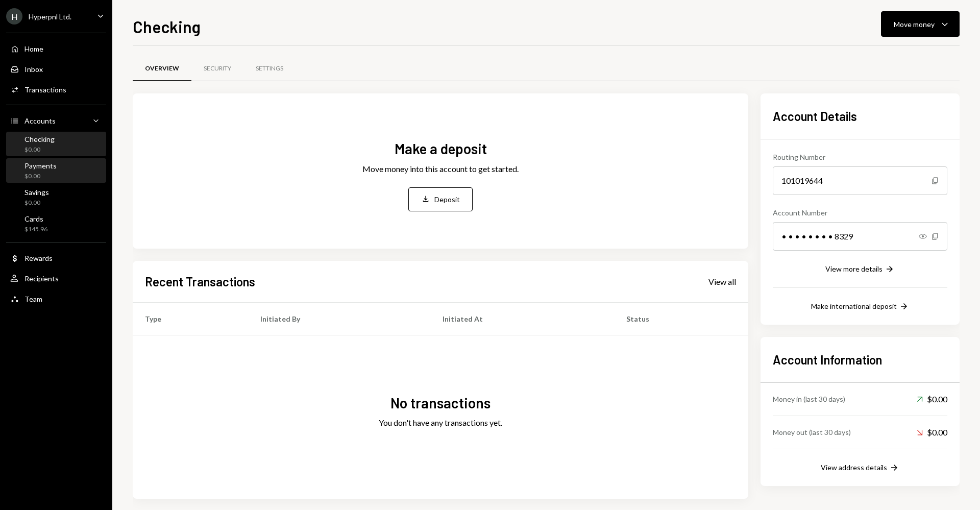
click at [66, 165] on div "Payments $0.00" at bounding box center [56, 170] width 92 height 19
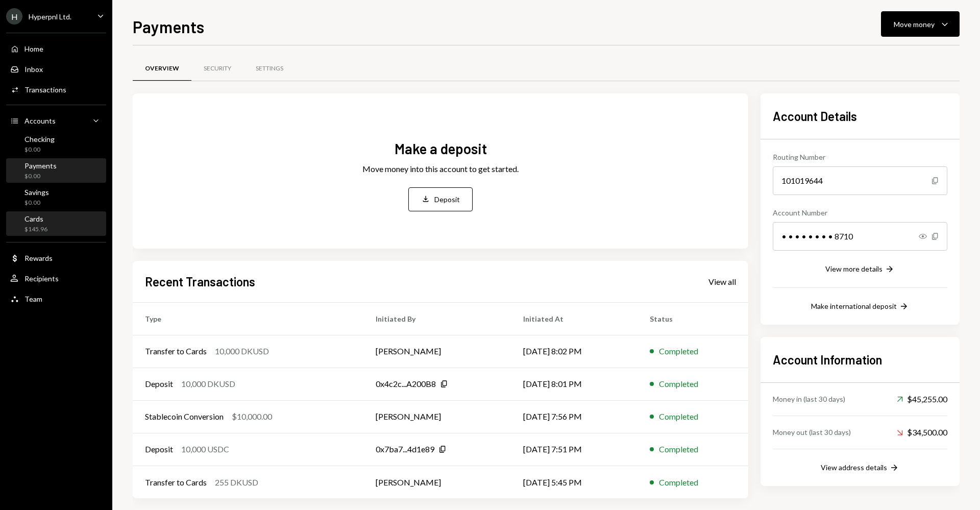
click at [55, 235] on div "Cards $145.96" at bounding box center [56, 223] width 92 height 23
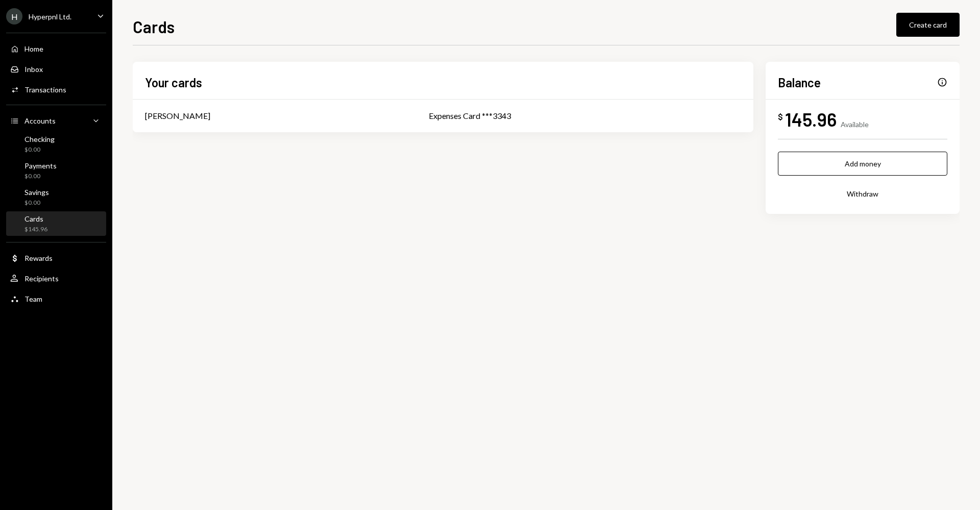
click at [939, 78] on div "Info" at bounding box center [942, 82] width 10 height 10
click at [947, 81] on div "Balance Info $ 145.96 Available Add money Withdraw" at bounding box center [862, 138] width 194 height 152
click at [944, 82] on div "Info" at bounding box center [942, 82] width 10 height 10
click at [53, 92] on div "Transactions" at bounding box center [45, 89] width 42 height 9
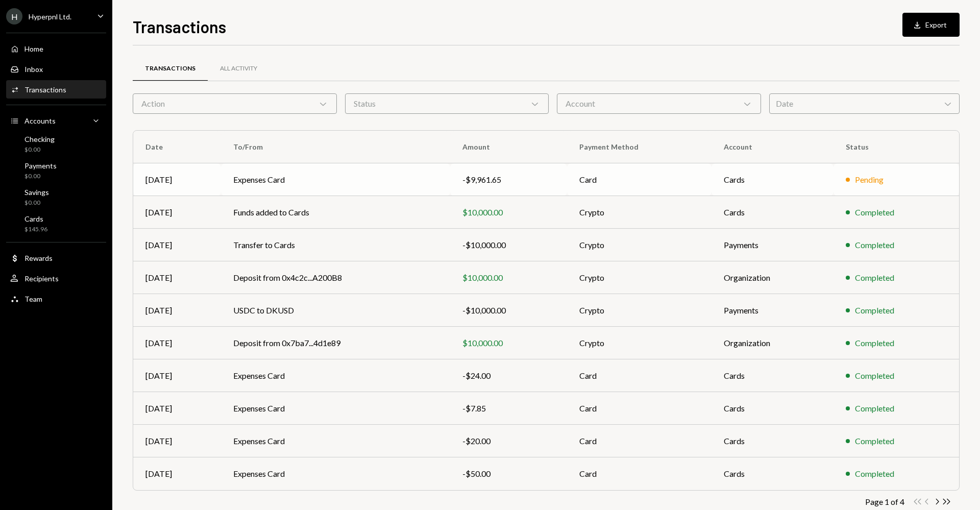
click at [812, 179] on td "Cards" at bounding box center [772, 179] width 122 height 33
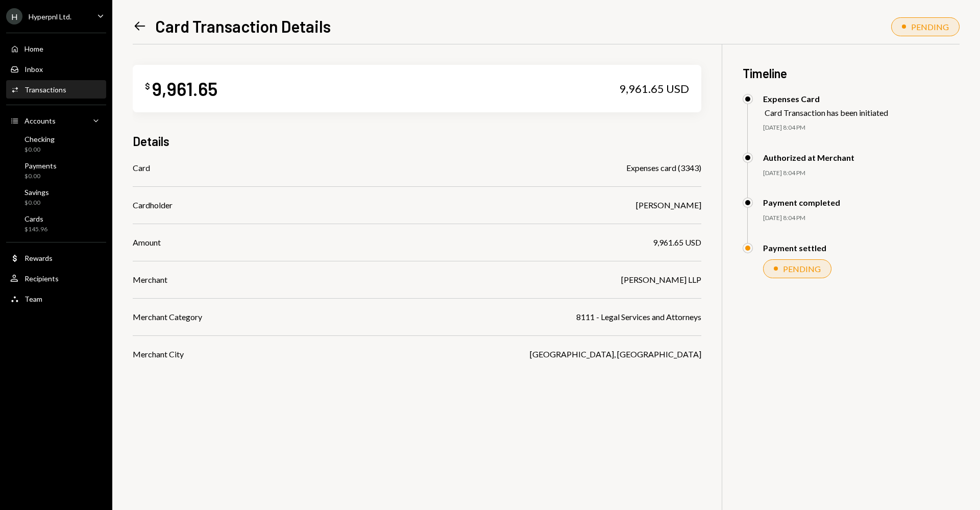
click at [140, 31] on icon "Left Arrow" at bounding box center [140, 26] width 14 height 14
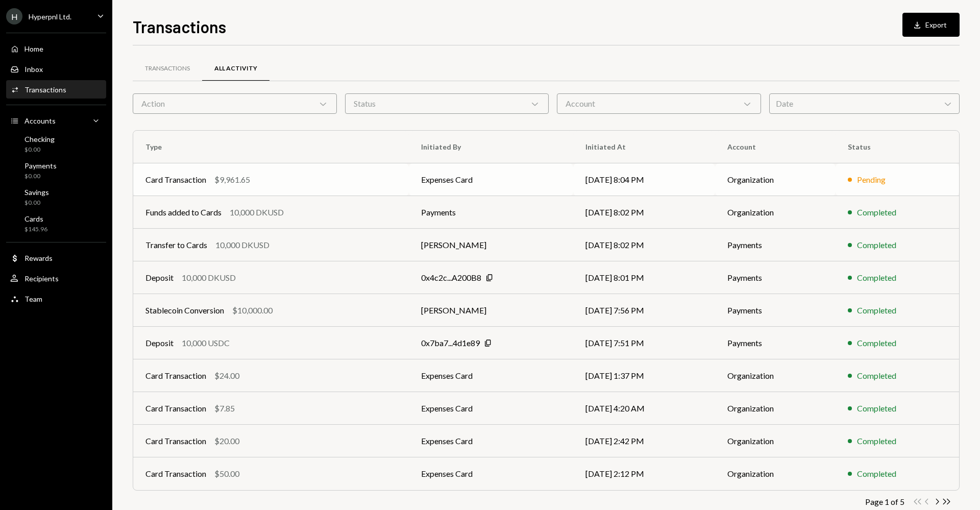
click at [341, 168] on td "Card Transaction $9,961.65" at bounding box center [271, 179] width 276 height 33
